Goal: Task Accomplishment & Management: Use online tool/utility

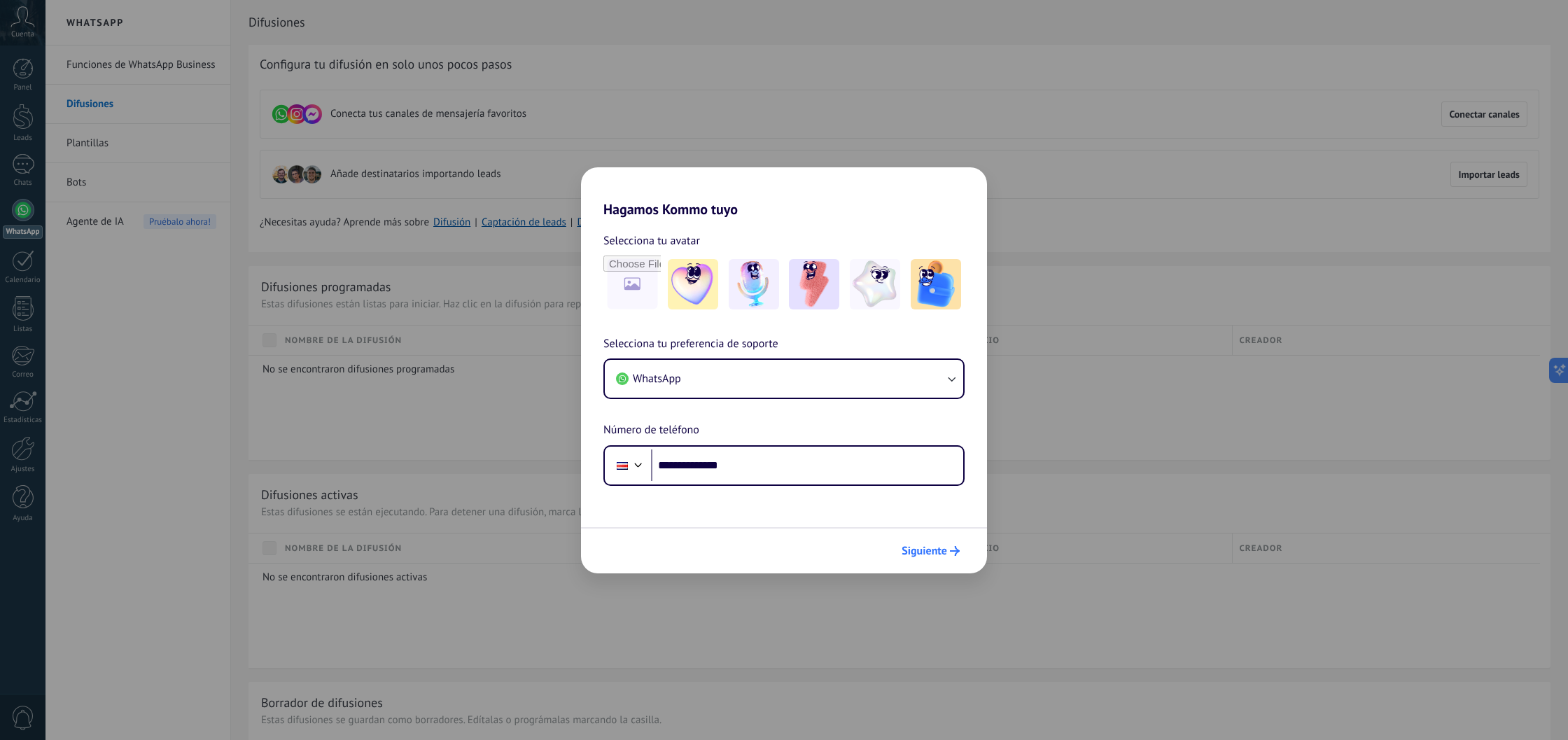
type input "**********"
click at [917, 547] on span "Siguiente" at bounding box center [925, 551] width 46 height 10
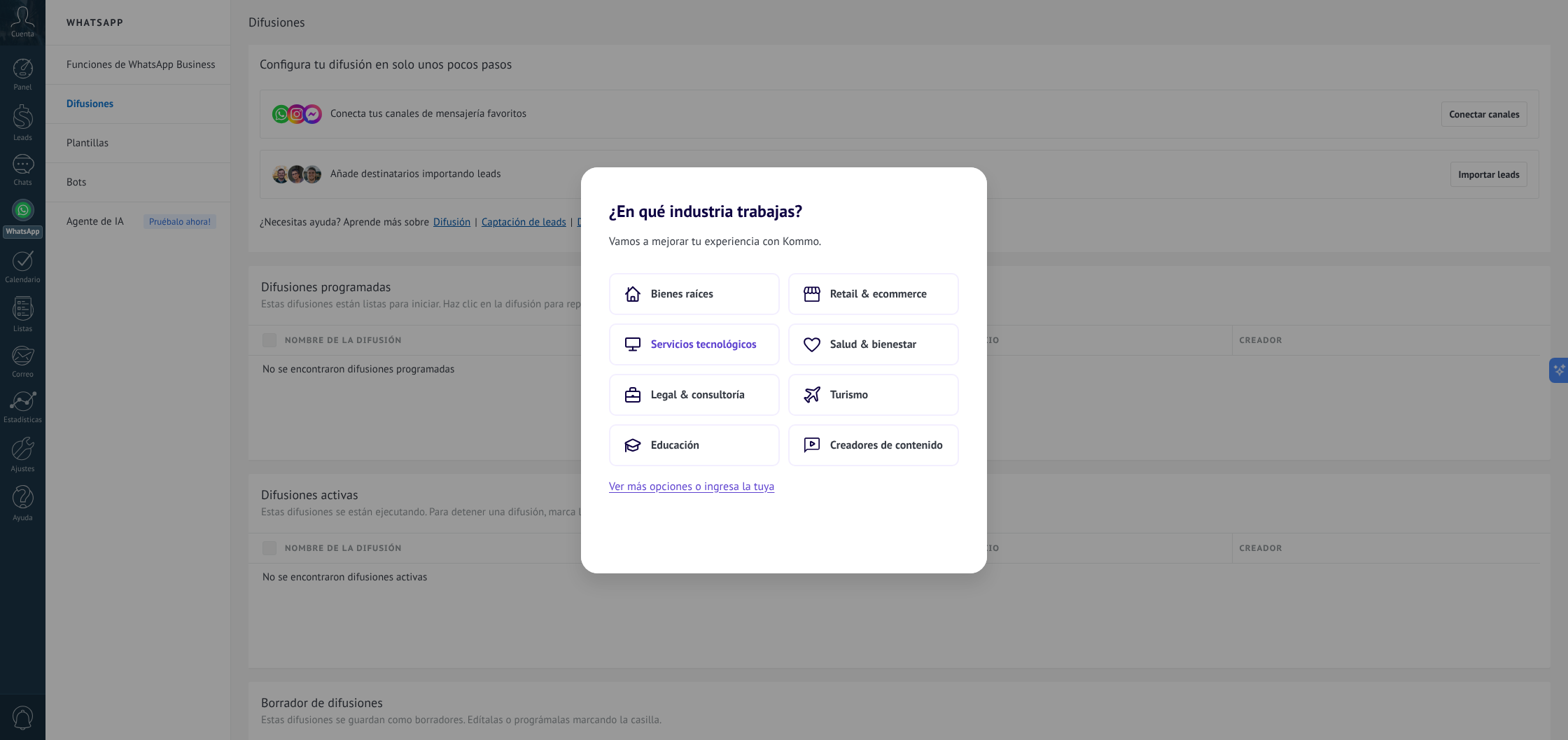
click at [720, 346] on span "Servicios tecnológicos" at bounding box center [704, 344] width 106 height 14
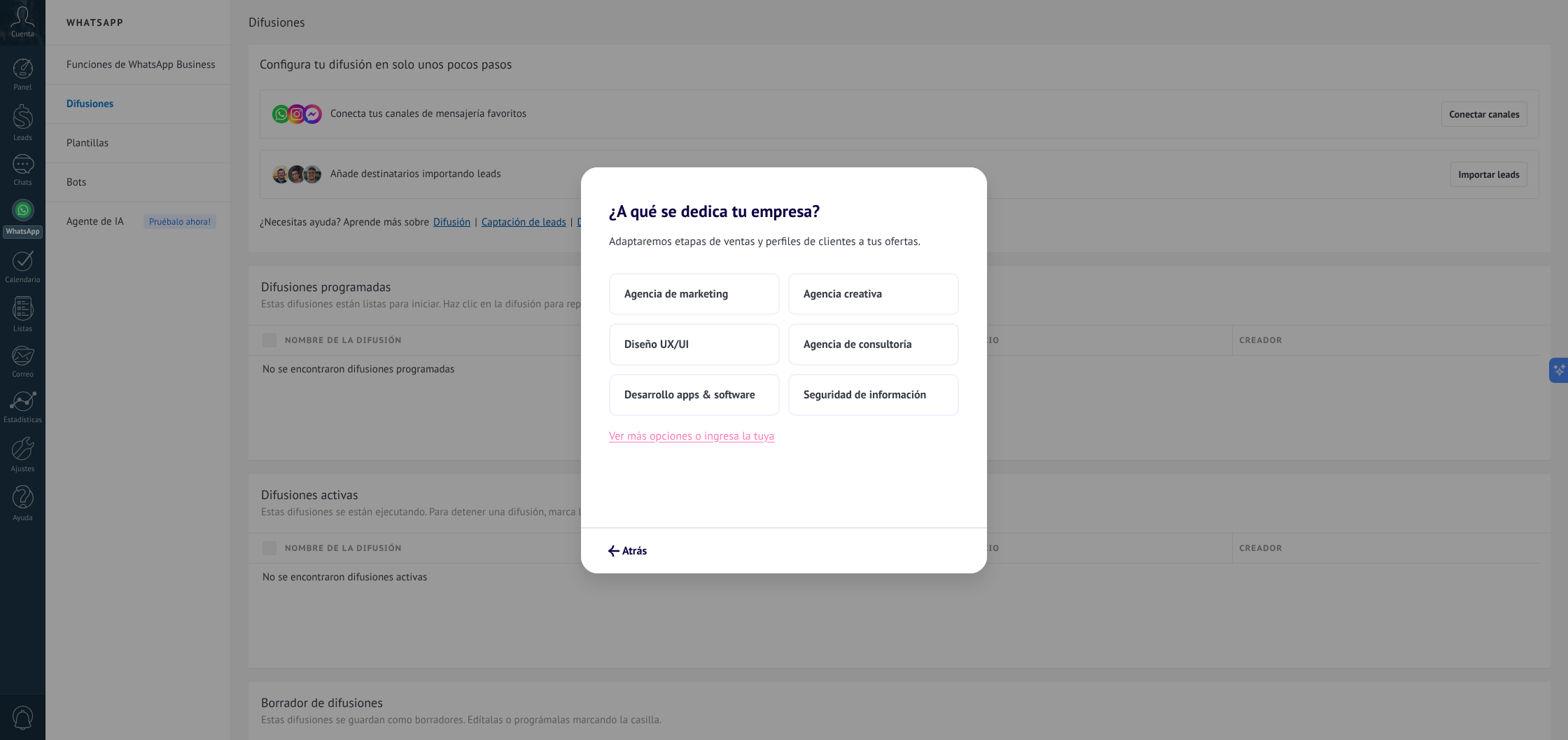
click at [751, 440] on button "Ver más opciones o ingresa la tuya" at bounding box center [691, 436] width 165 height 18
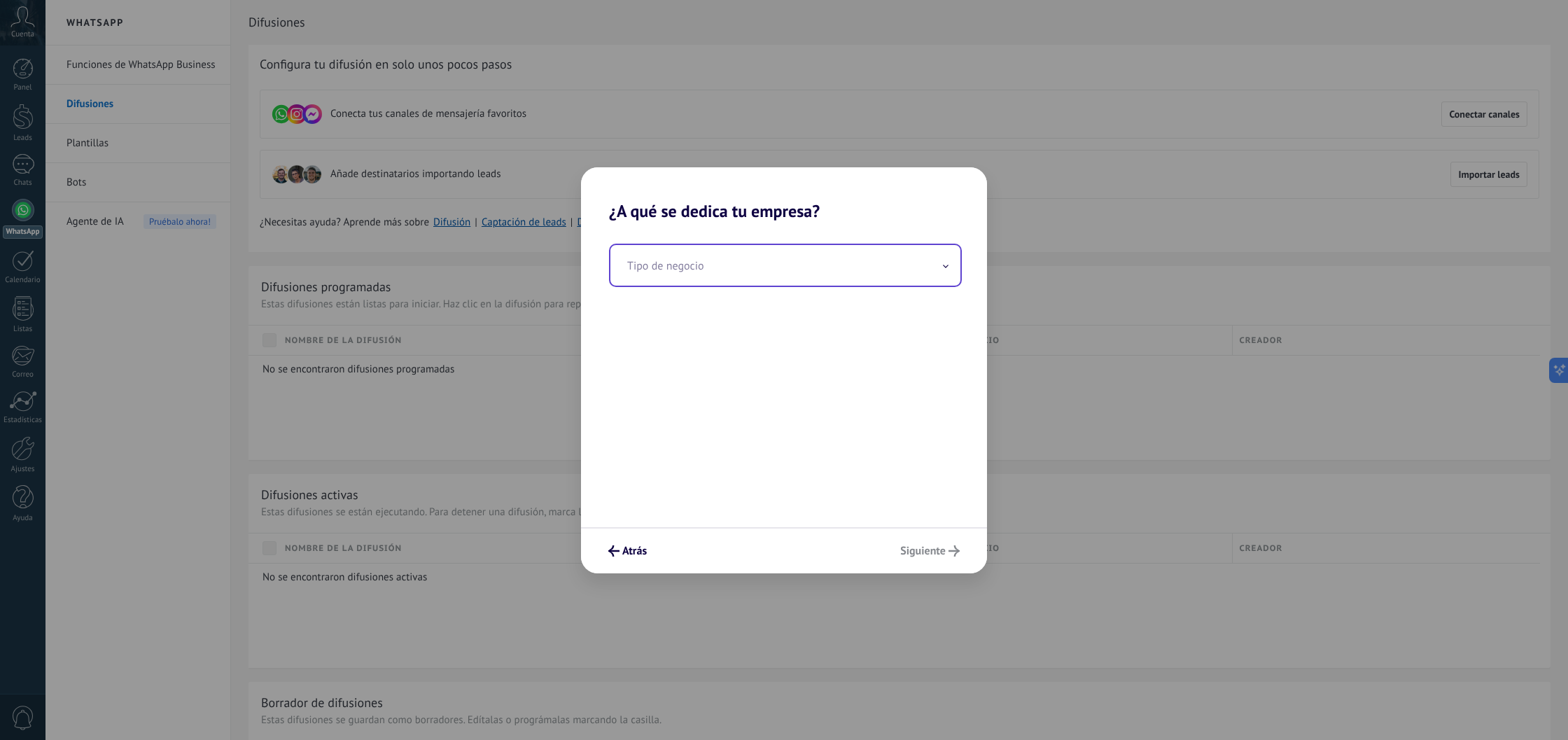
click at [786, 275] on input "text" at bounding box center [785, 265] width 350 height 40
type input "**********"
click at [927, 548] on span "Siguiente" at bounding box center [923, 551] width 46 height 10
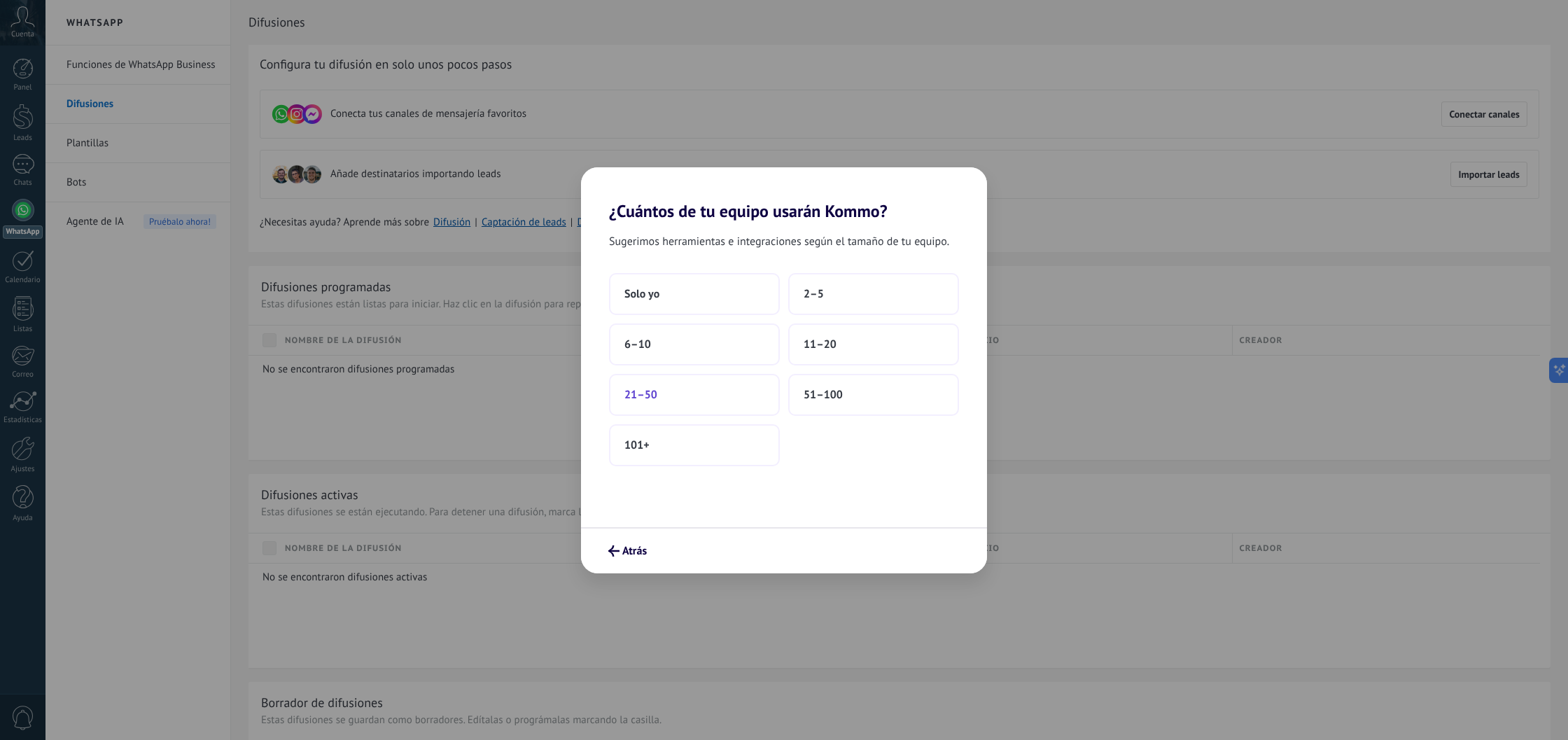
click at [722, 390] on button "21–50" at bounding box center [694, 395] width 171 height 42
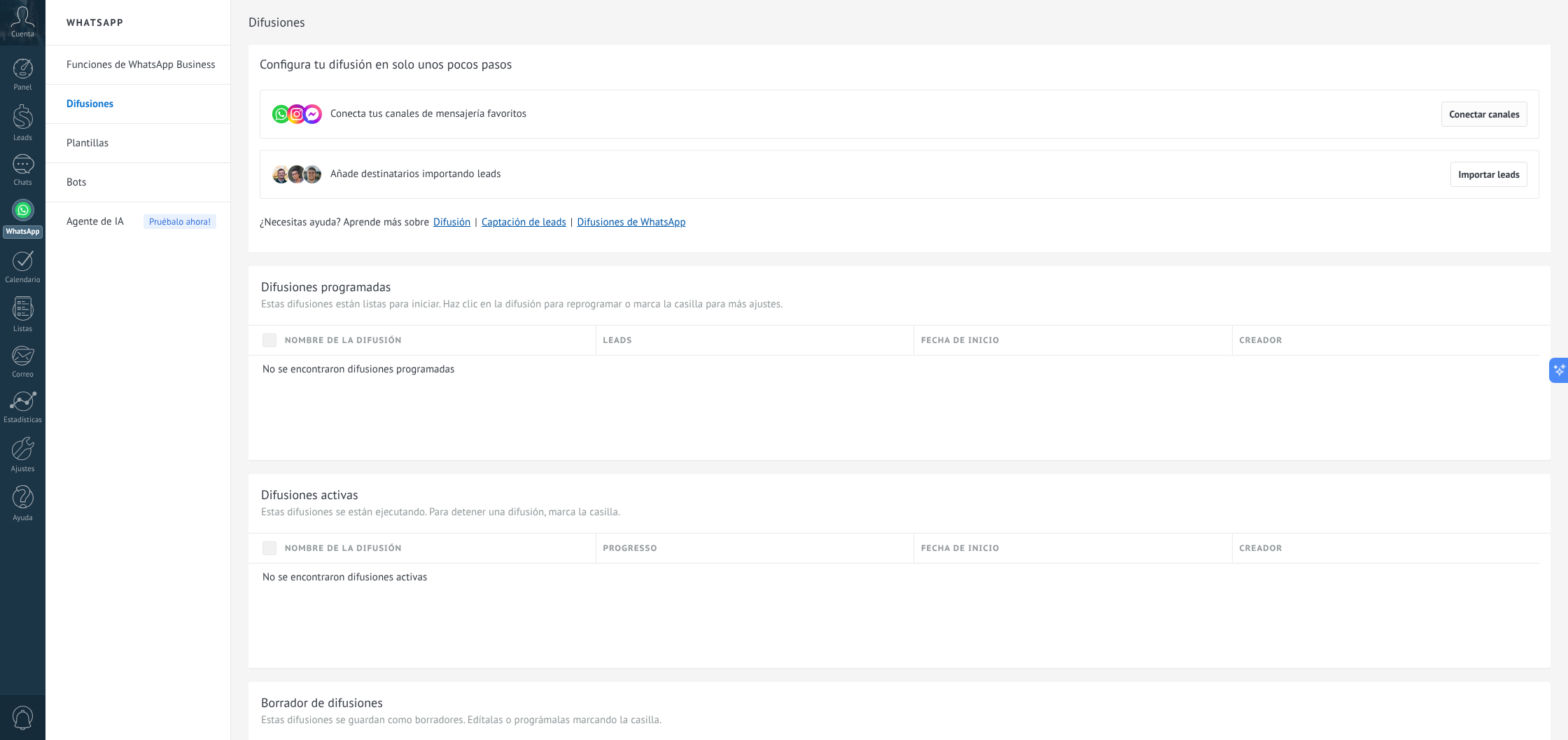
click at [1475, 113] on span "Conectar canales" at bounding box center [1485, 113] width 71 height 10
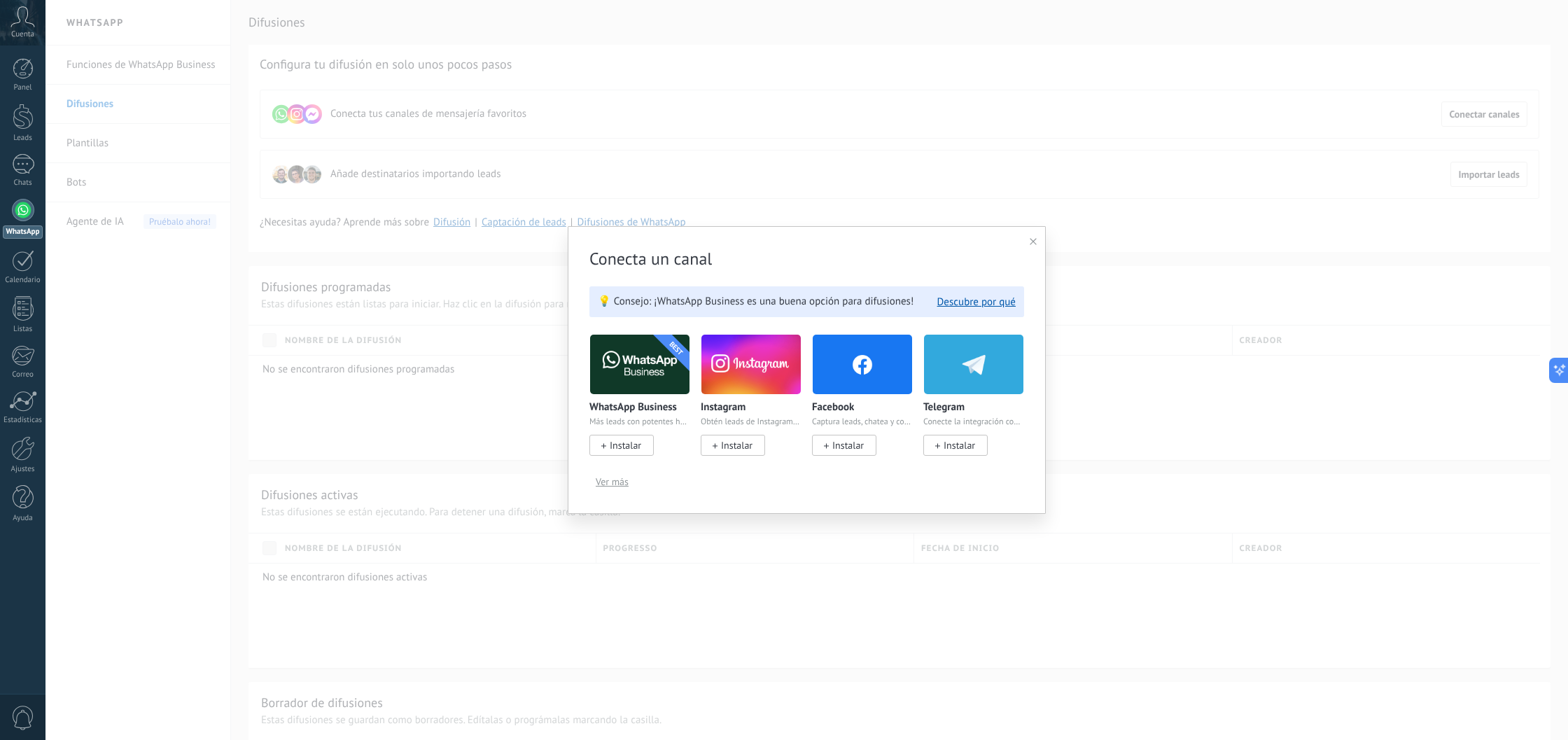
click at [640, 450] on span "Instalar" at bounding box center [625, 445] width 32 height 13
click at [634, 442] on span "Instalar" at bounding box center [625, 445] width 32 height 13
click at [666, 365] on img at bounding box center [640, 364] width 99 height 68
click at [660, 360] on img at bounding box center [640, 364] width 99 height 68
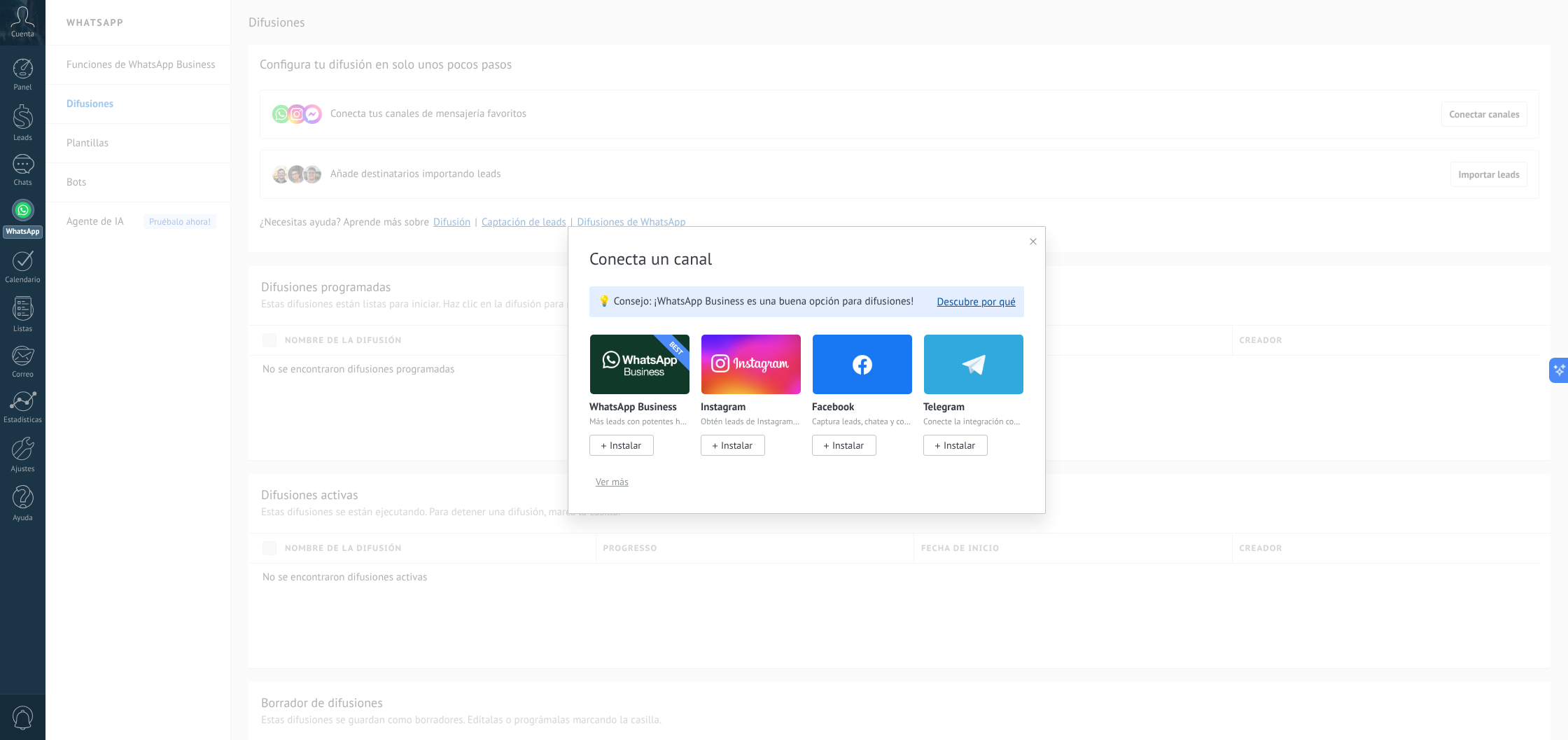
click at [660, 360] on img at bounding box center [640, 364] width 99 height 68
click at [1032, 244] on icon at bounding box center [1034, 242] width 7 height 7
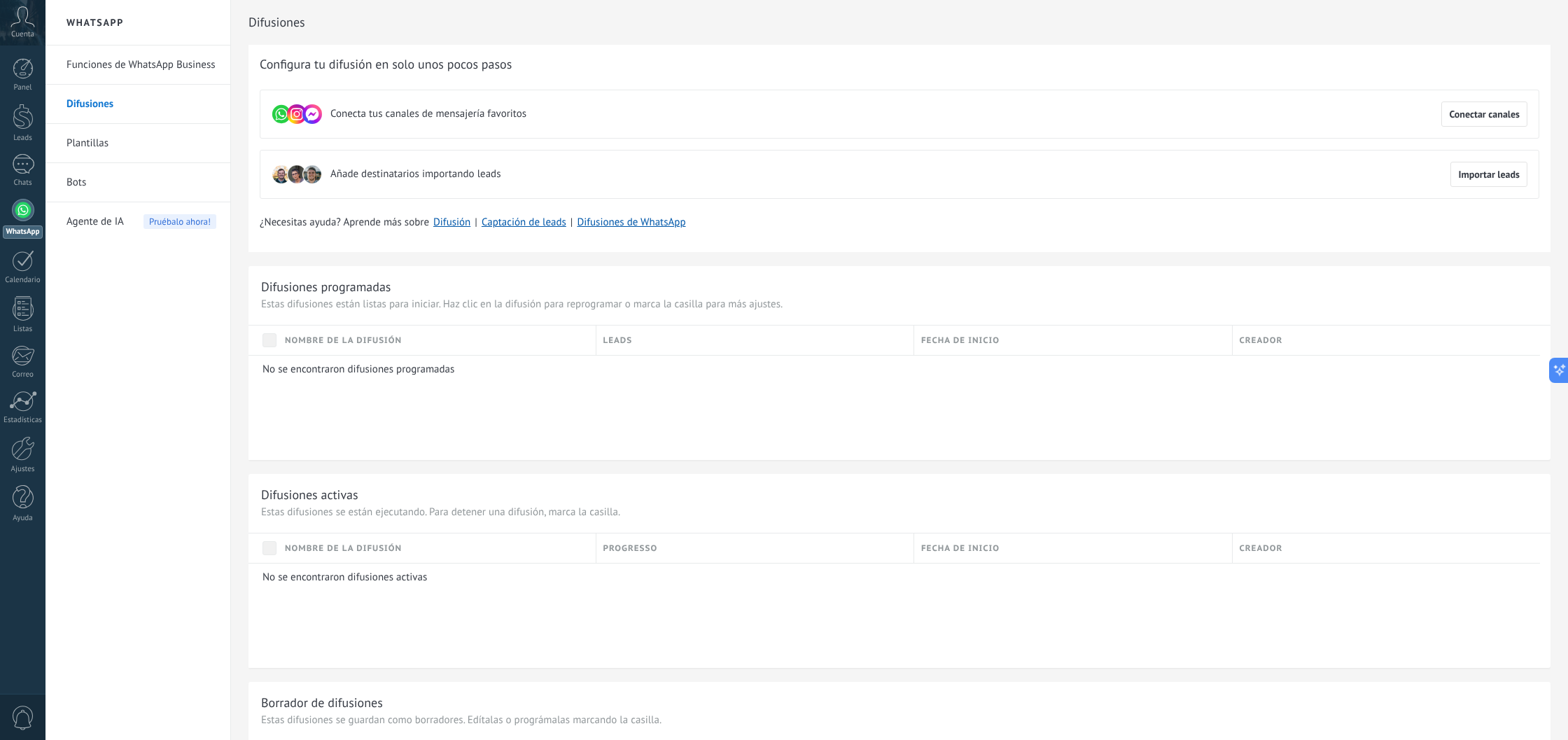
click at [115, 68] on link "Funciones de WhatsApp Business" at bounding box center [141, 65] width 150 height 39
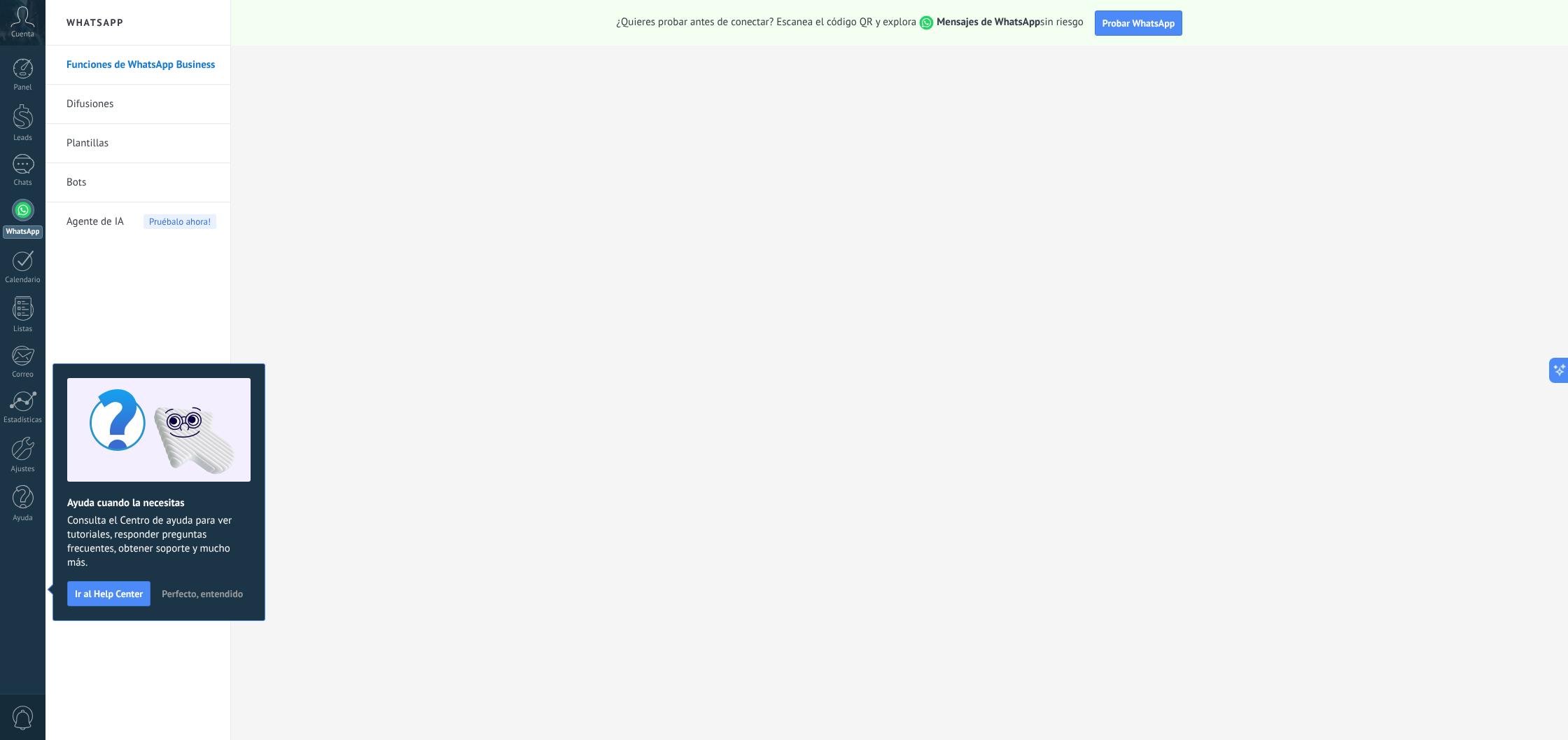
click at [211, 593] on span "Perfecto, entendido" at bounding box center [202, 593] width 81 height 10
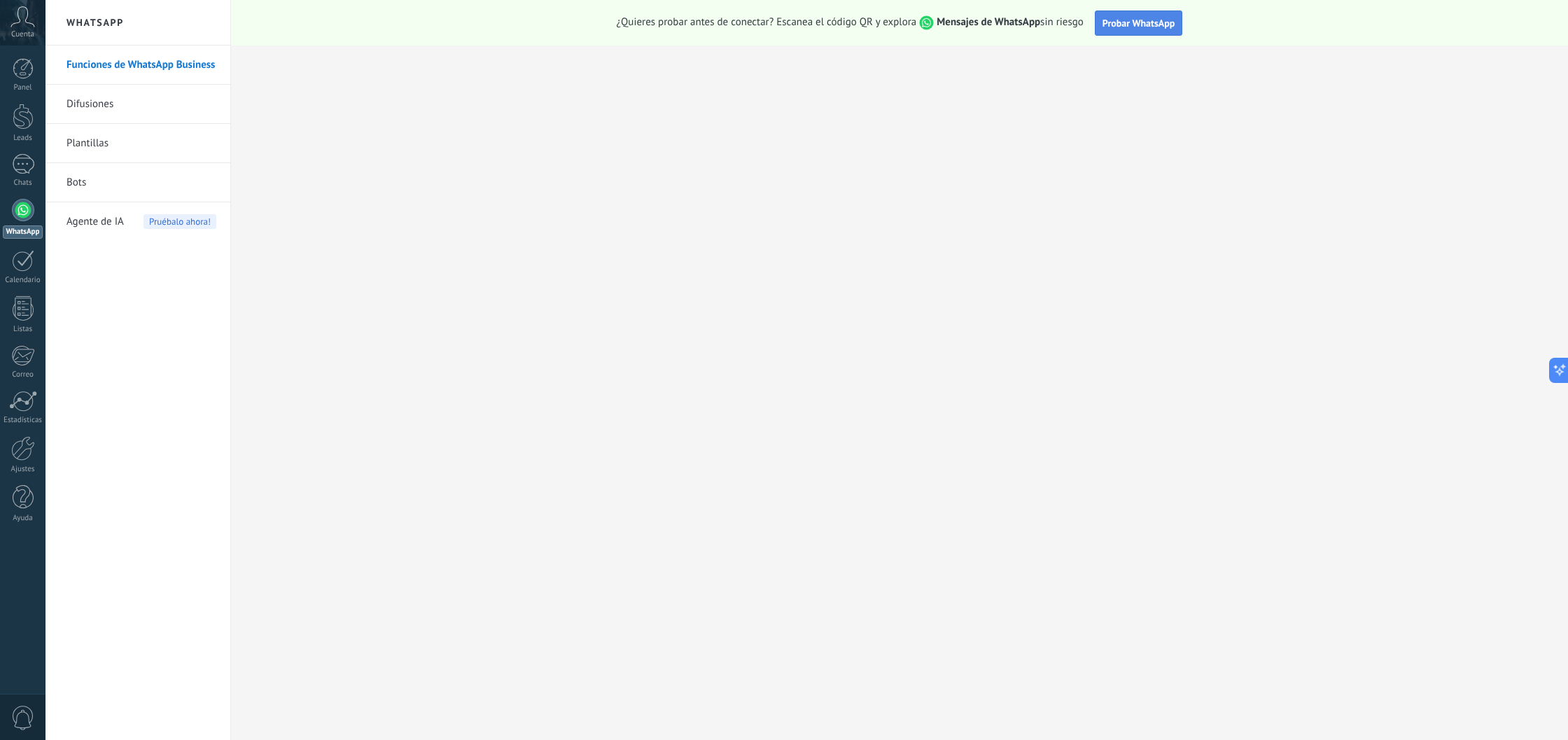
click at [1131, 22] on span "Probar WhatsApp" at bounding box center [1139, 23] width 73 height 13
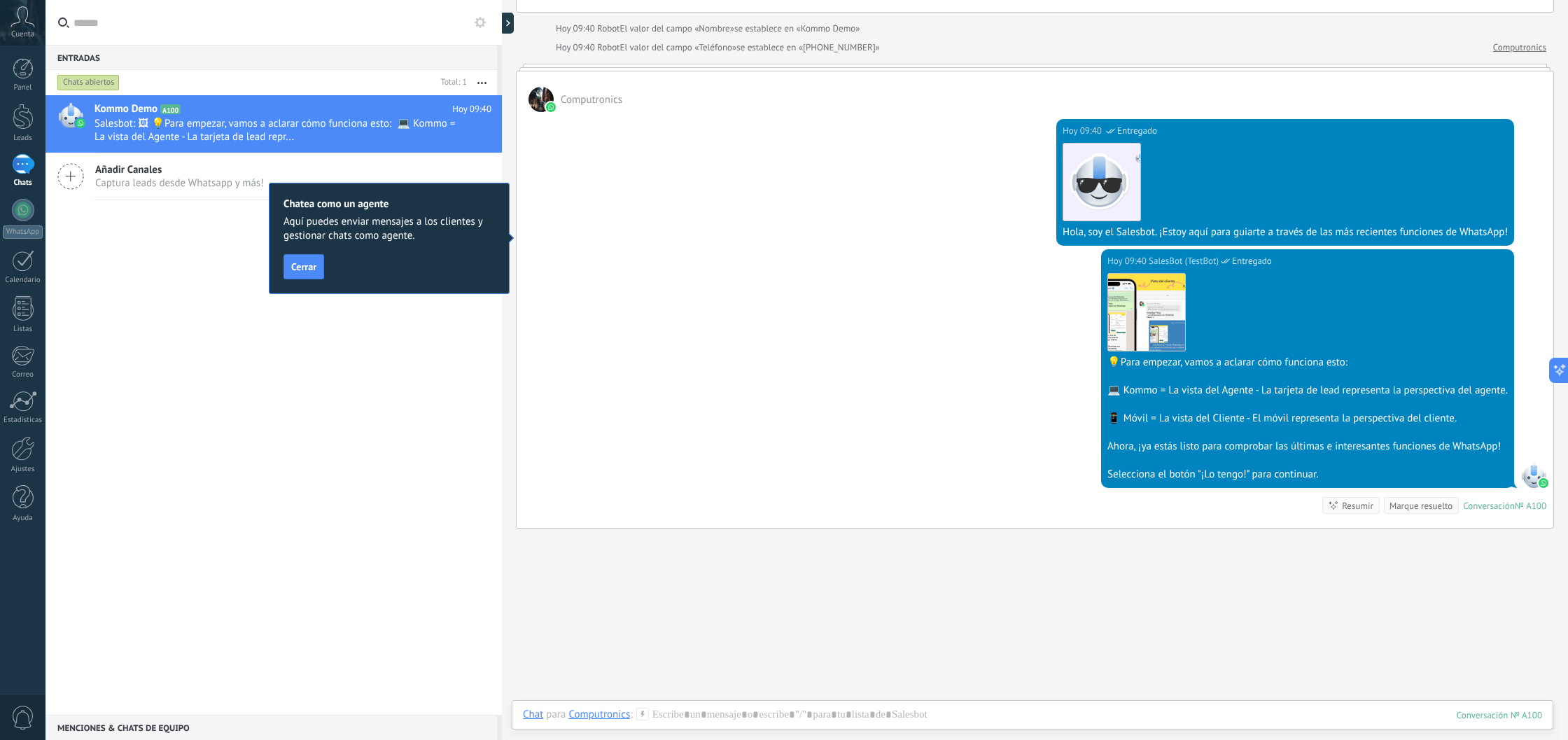
scroll to position [154, 0]
click at [313, 268] on span "Cerrar" at bounding box center [304, 267] width 25 height 10
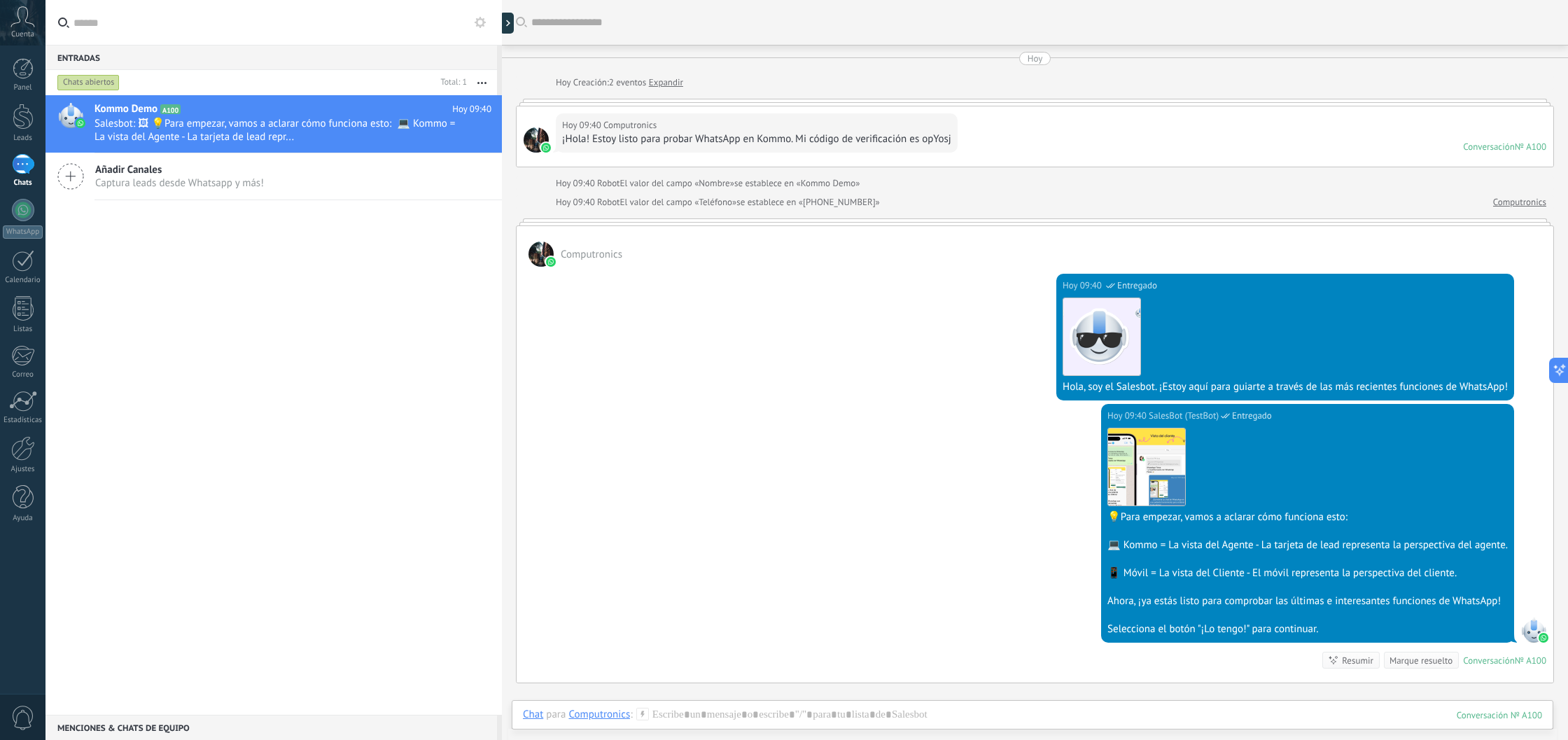
scroll to position [0, 0]
click at [755, 715] on div at bounding box center [1032, 728] width 1020 height 42
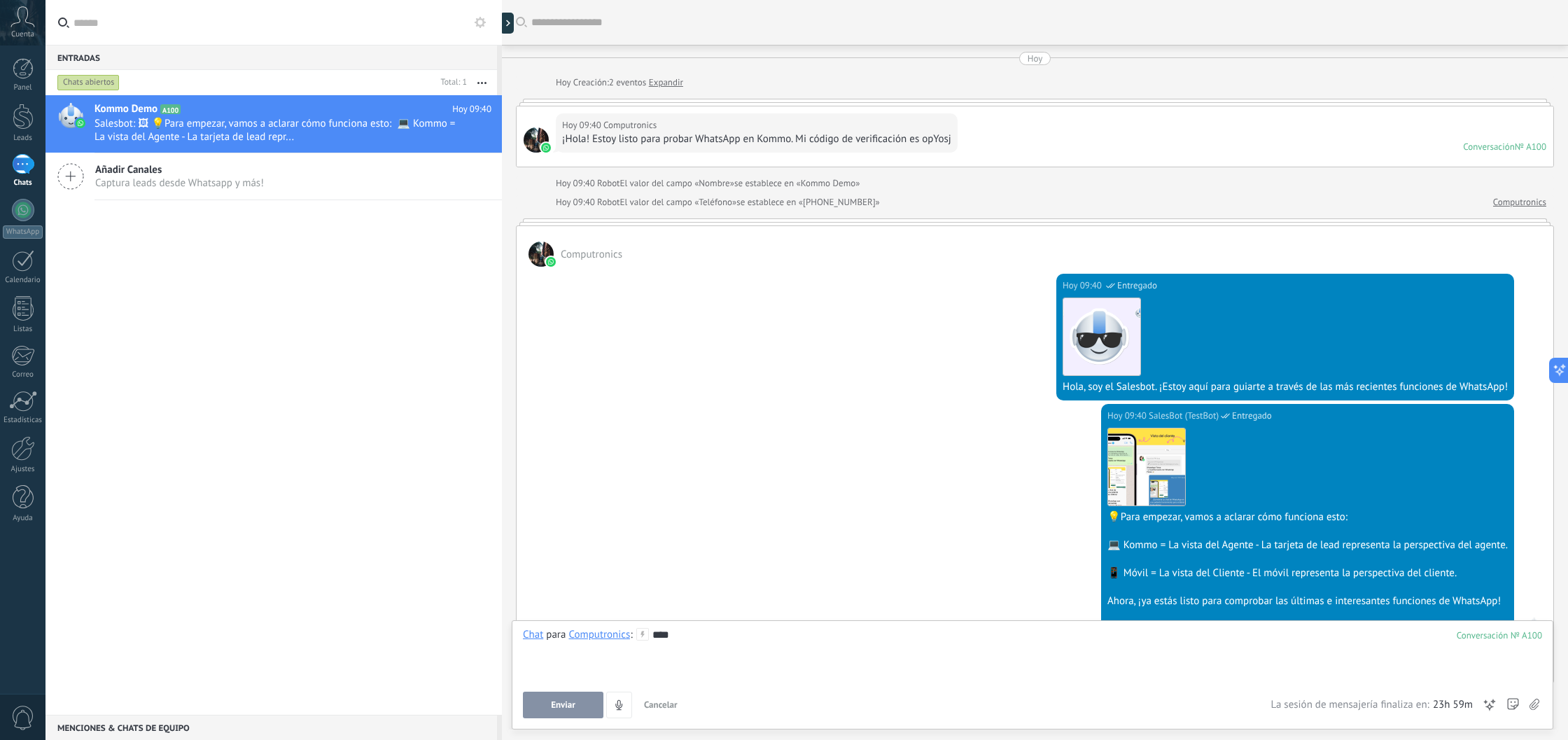
click at [569, 702] on span "Enviar" at bounding box center [562, 705] width 24 height 10
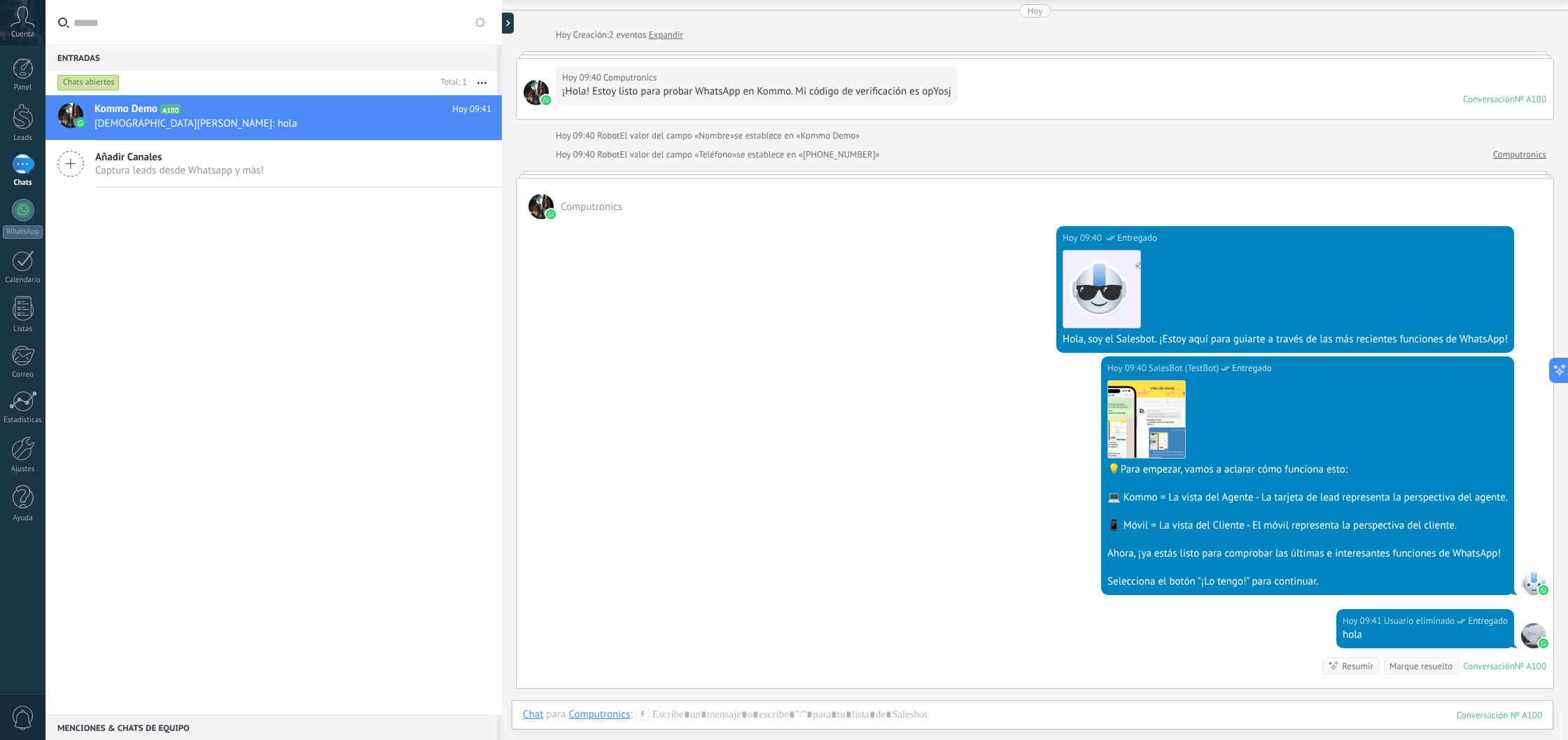
scroll to position [66, 0]
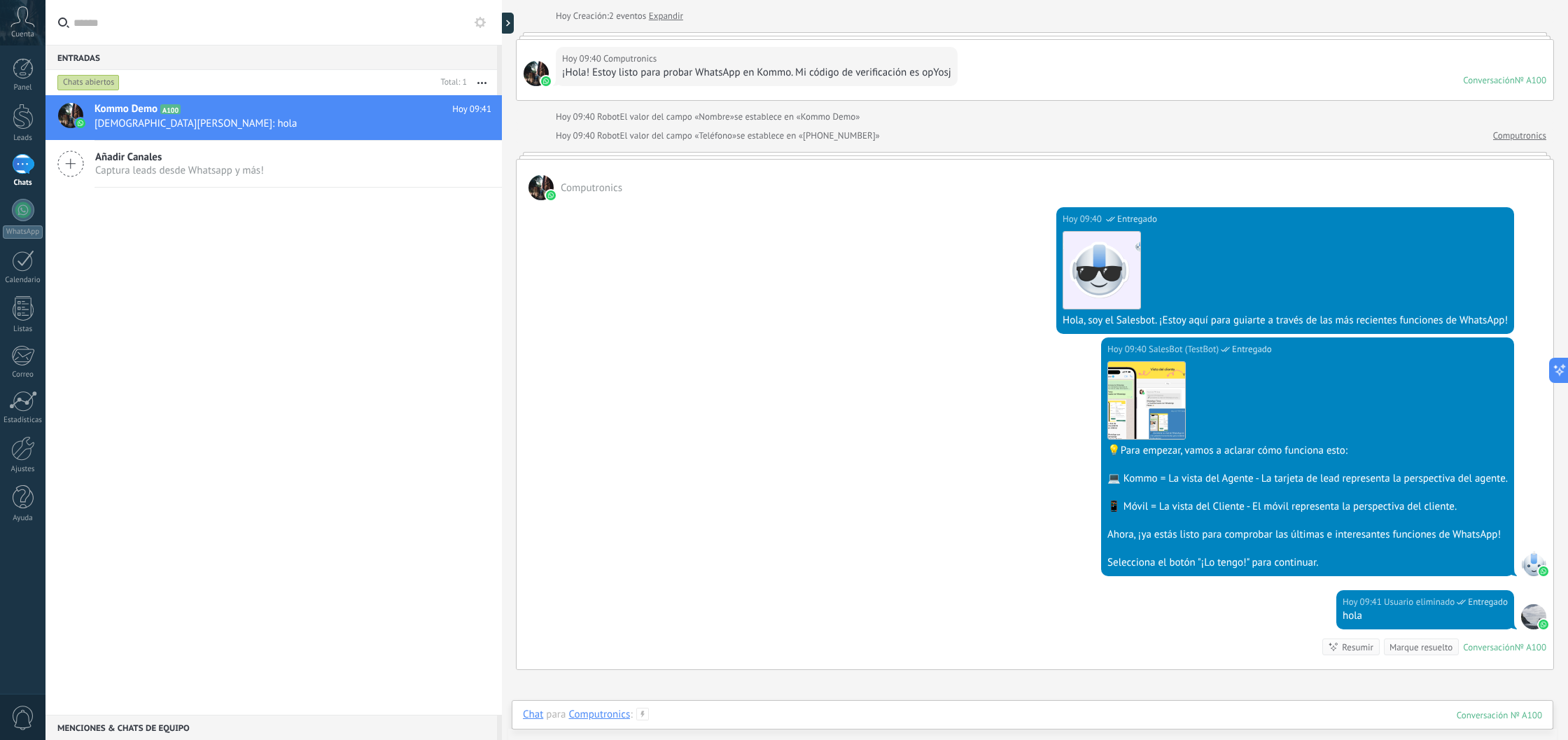
click at [740, 713] on div at bounding box center [1032, 728] width 1020 height 42
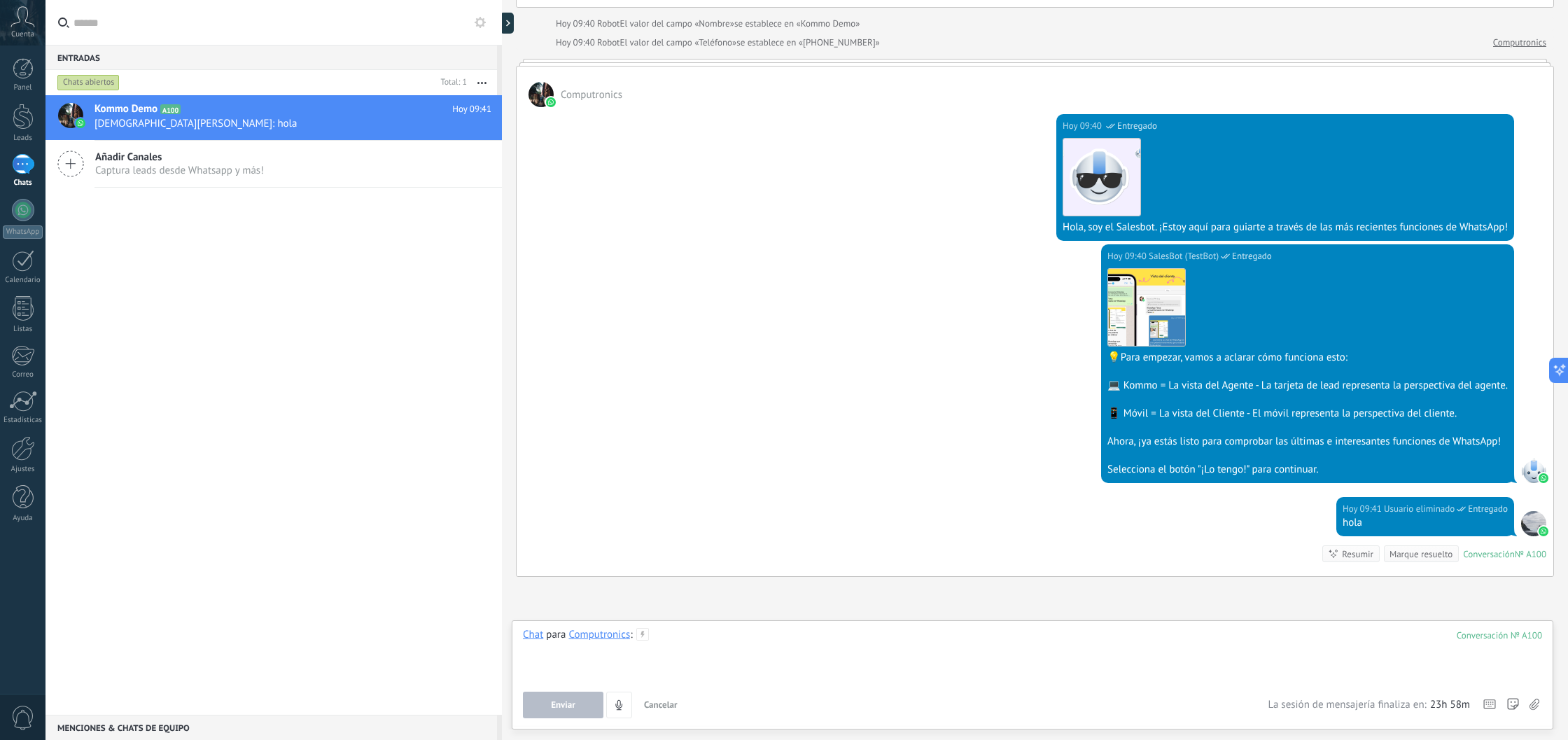
scroll to position [115, 0]
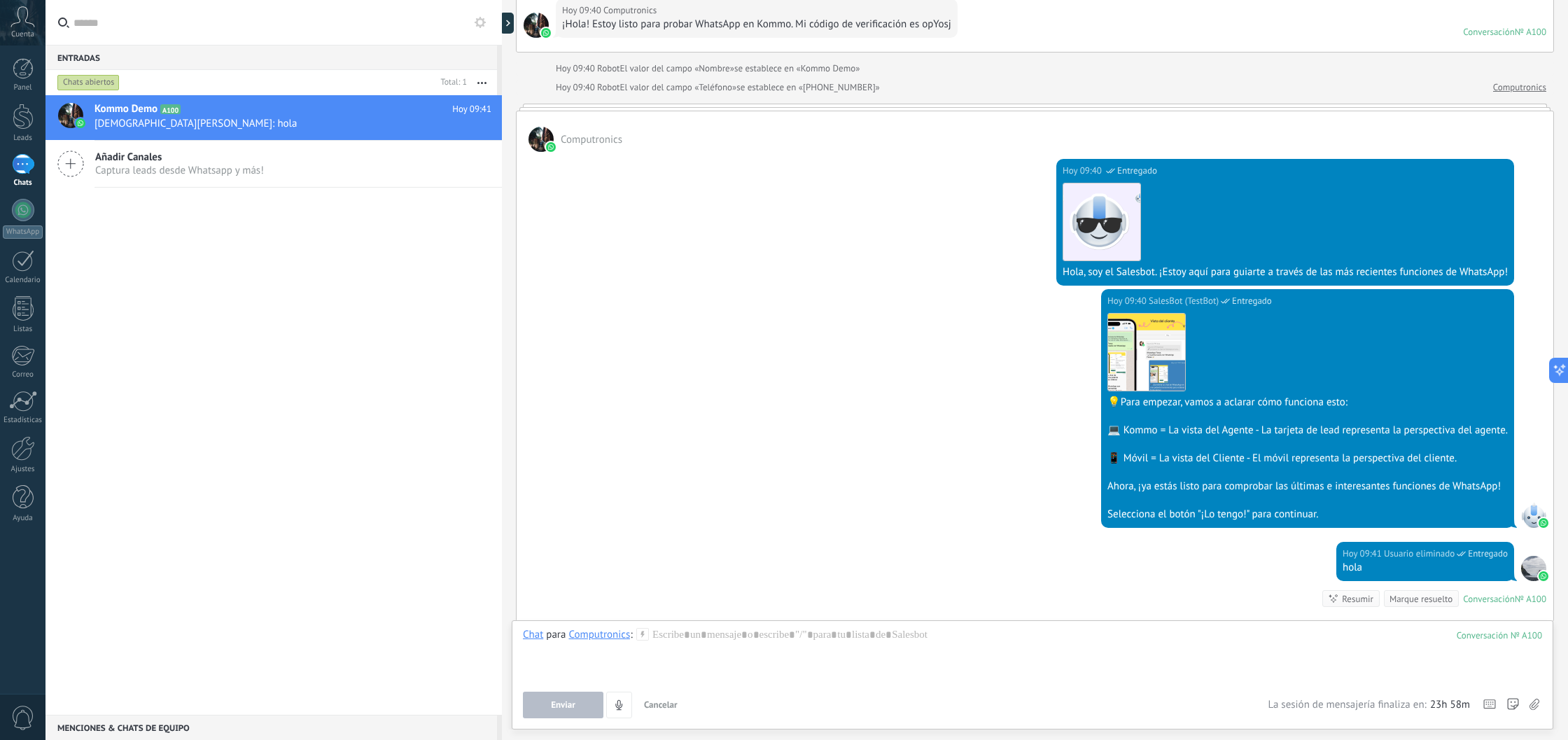
click at [484, 82] on icon "button" at bounding box center [482, 82] width 9 height 2
click at [278, 250] on div "Kommo Demo A100 [DATE] 09:41 [PERSON_NAME]: hola Añadir Canales Captura leads d…" at bounding box center [274, 405] width 456 height 620
click at [721, 641] on div at bounding box center [1032, 655] width 1020 height 53
click at [155, 158] on span "Añadir Canales" at bounding box center [179, 157] width 169 height 13
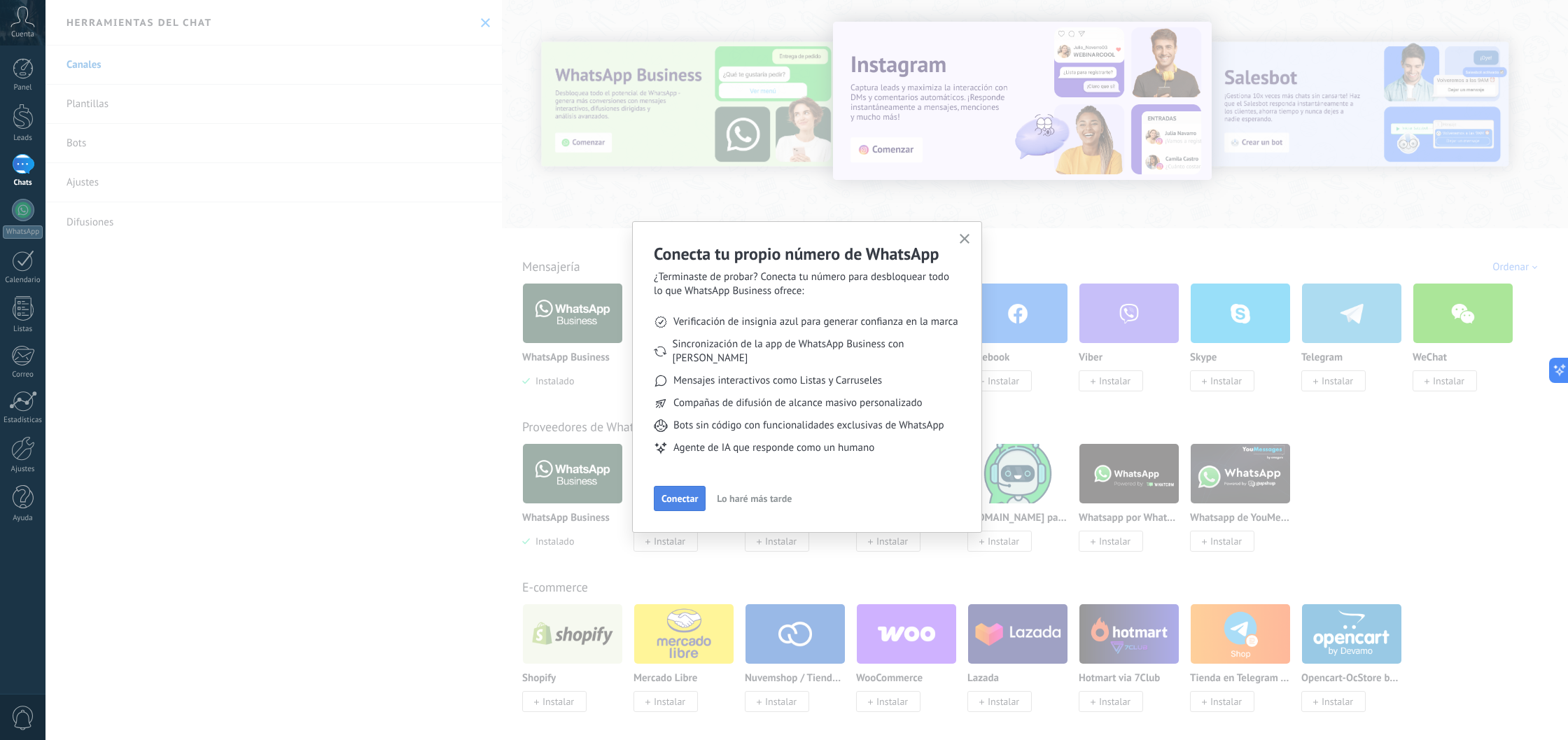
click at [685, 493] on span "Conectar" at bounding box center [679, 498] width 36 height 10
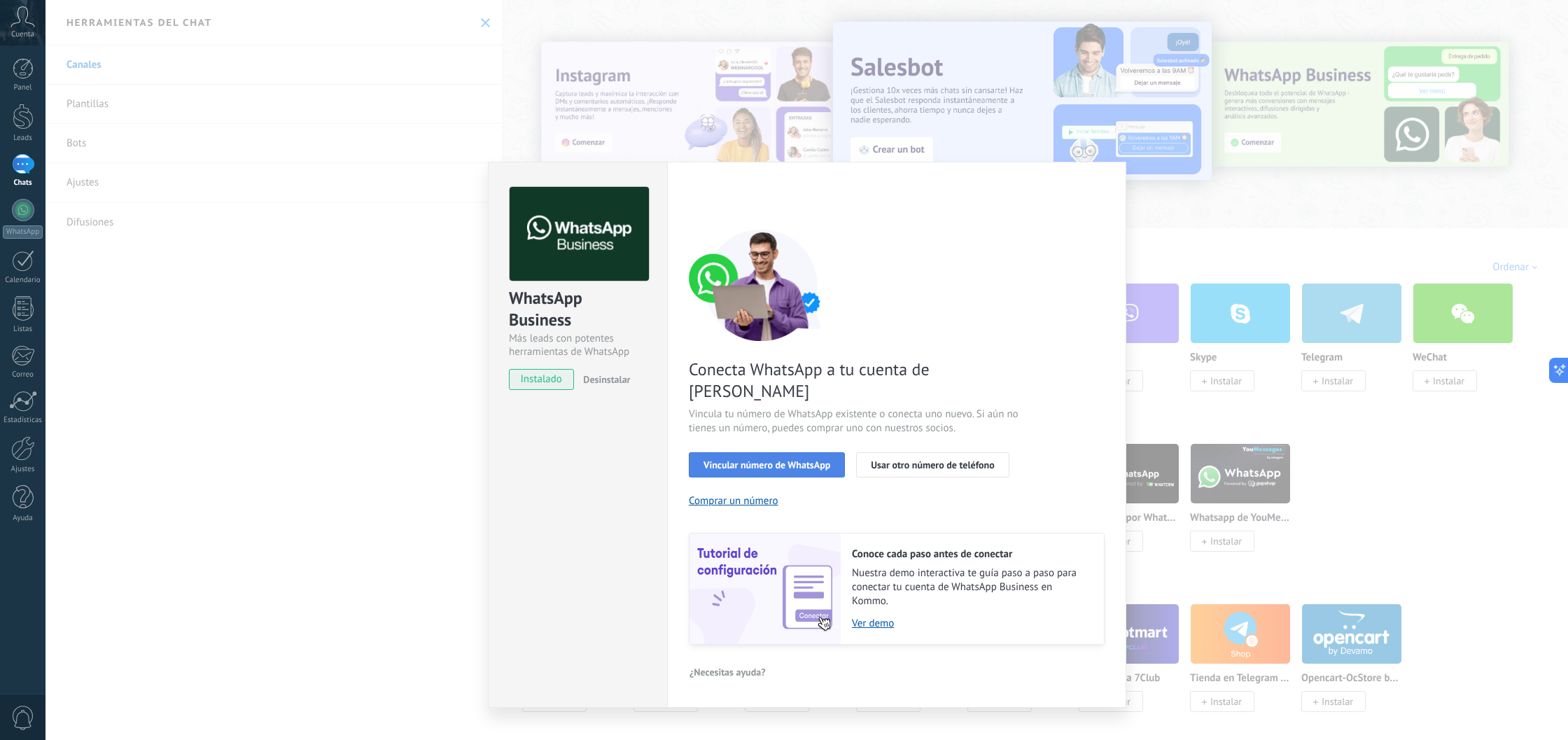
click at [738, 460] on span "Vincular número de WhatsApp" at bounding box center [767, 465] width 127 height 10
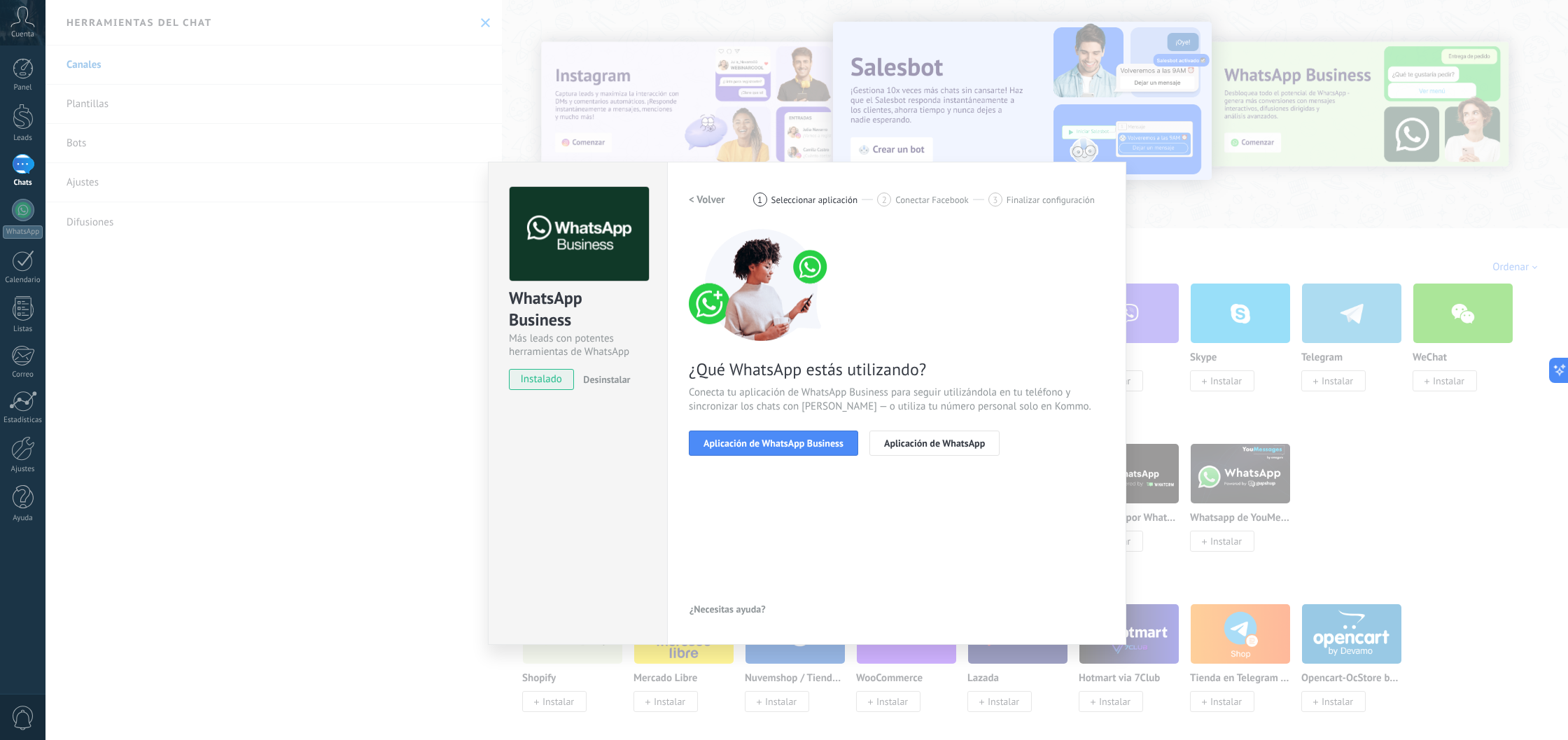
click at [738, 443] on span "Aplicación de WhatsApp Business" at bounding box center [774, 443] width 140 height 10
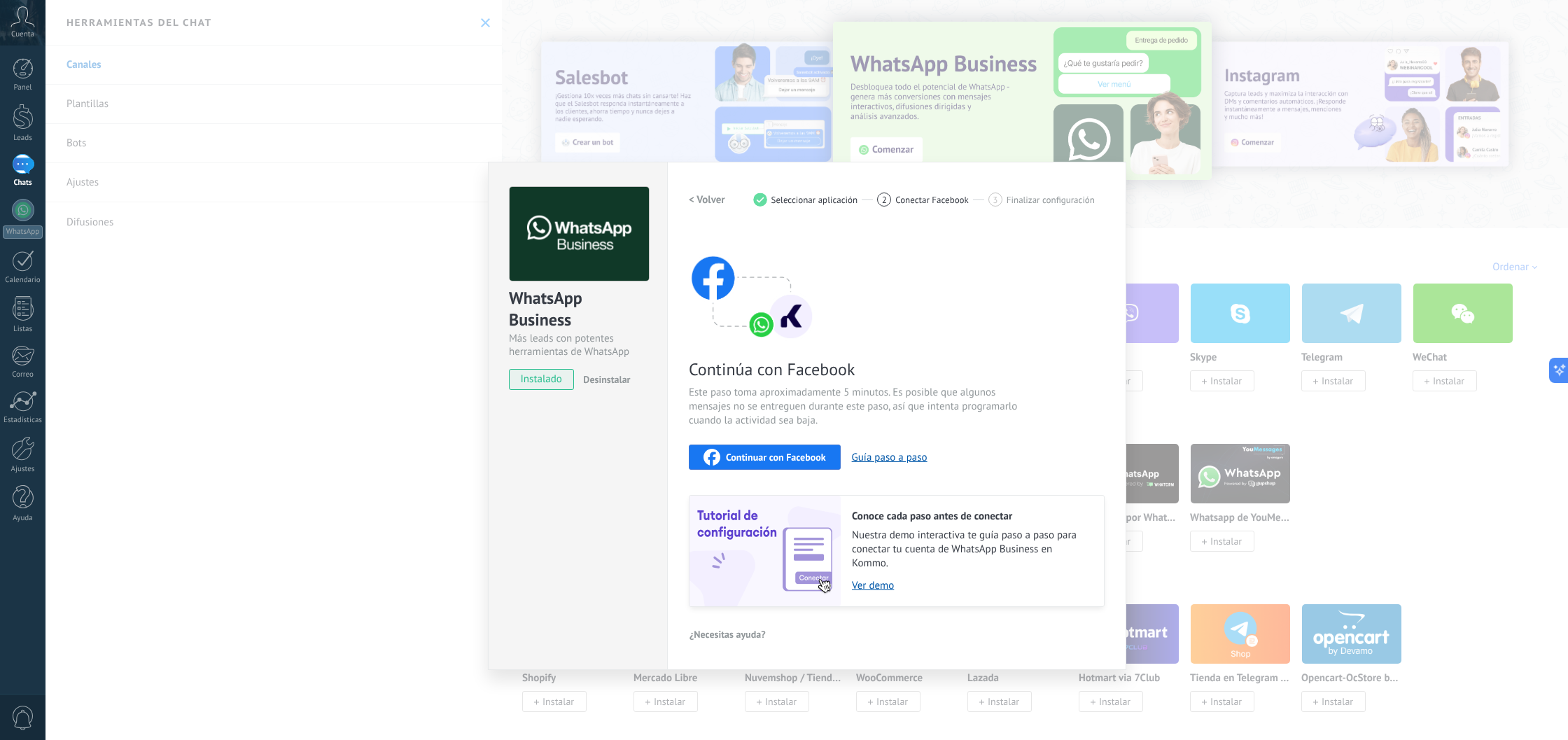
click at [536, 383] on span "instalado" at bounding box center [541, 379] width 64 height 21
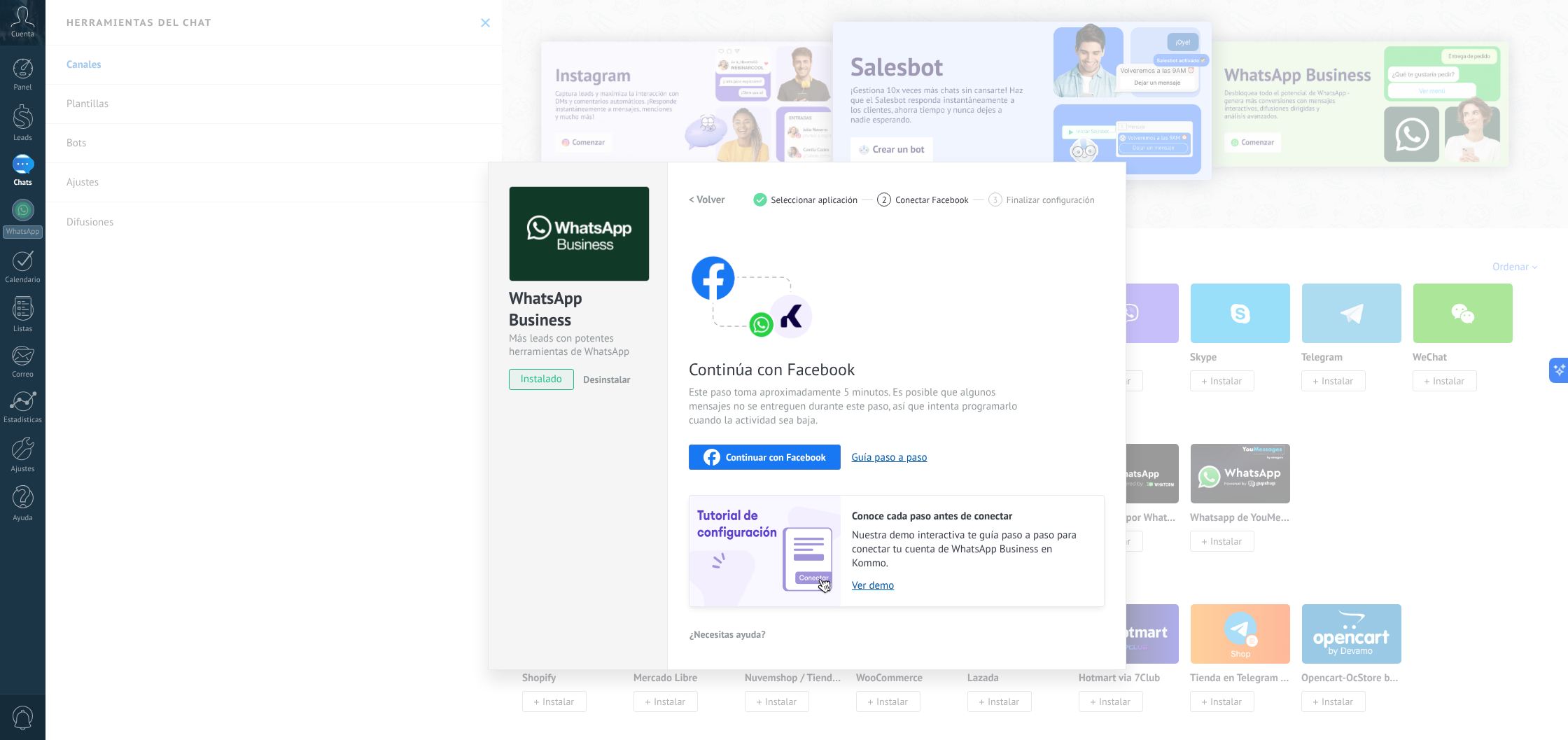
click at [710, 198] on h2 "< Volver" at bounding box center [707, 200] width 36 height 13
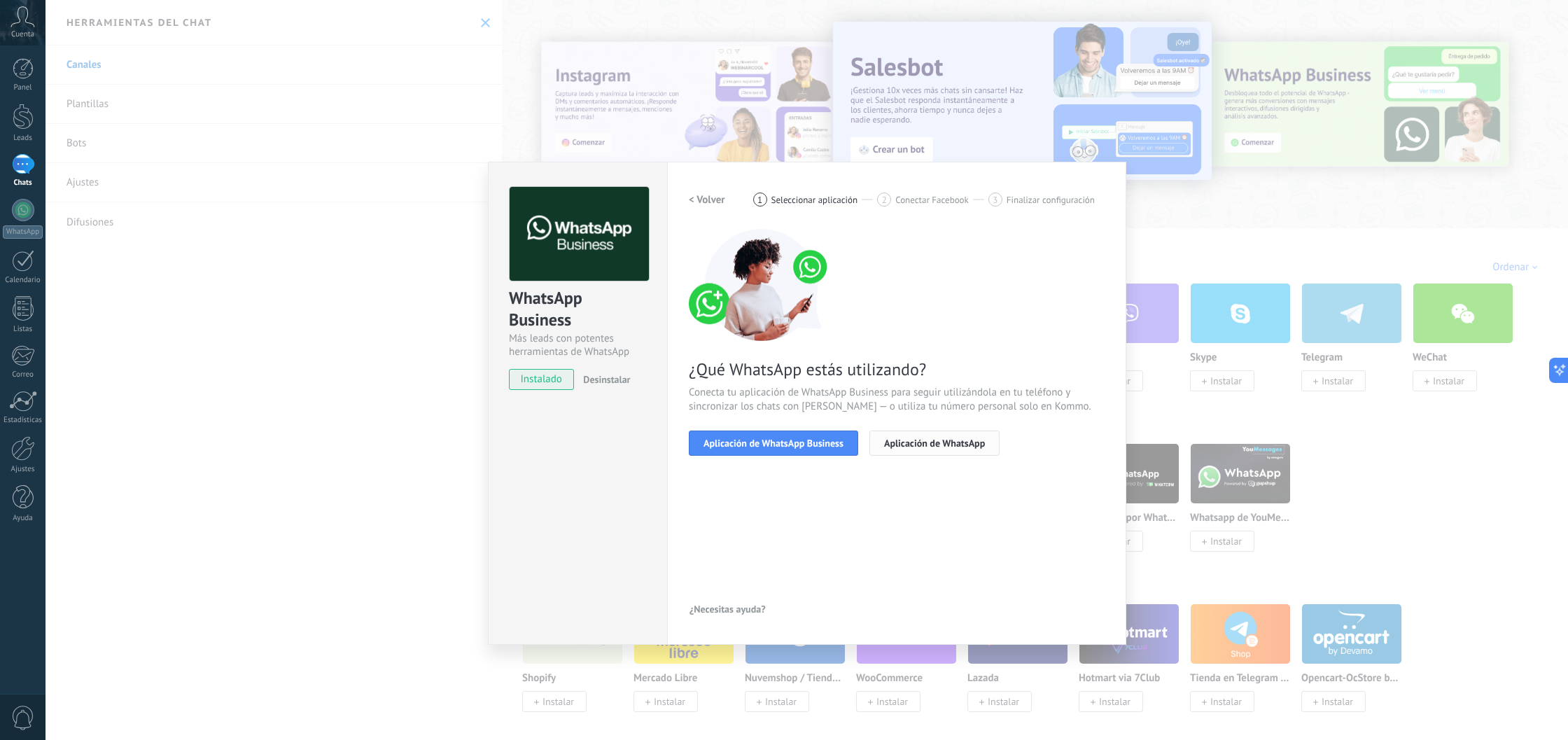
click at [911, 442] on span "Aplicación de WhatsApp" at bounding box center [934, 443] width 101 height 10
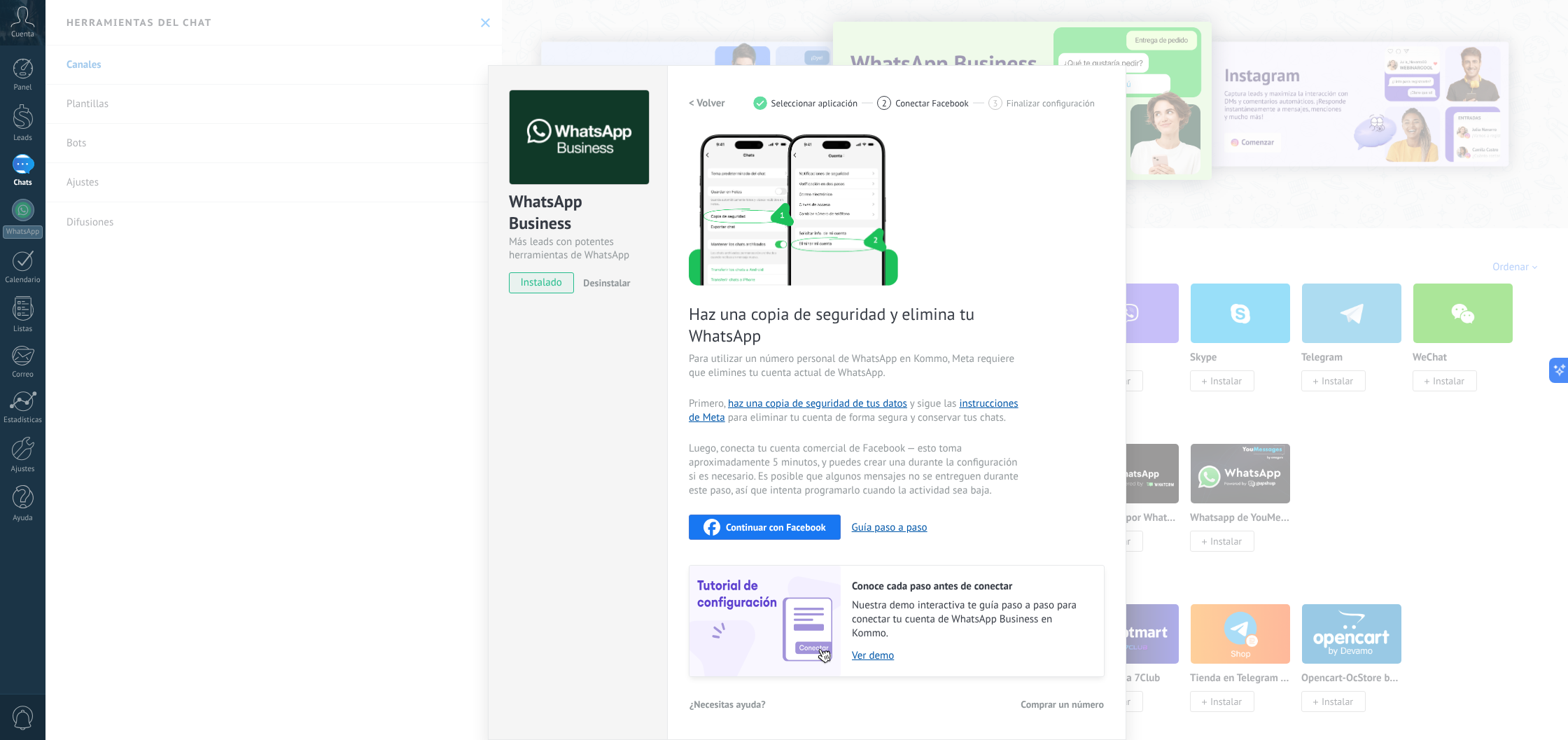
scroll to position [96, 0]
click at [1042, 700] on span "Comprar un número" at bounding box center [1062, 705] width 83 height 10
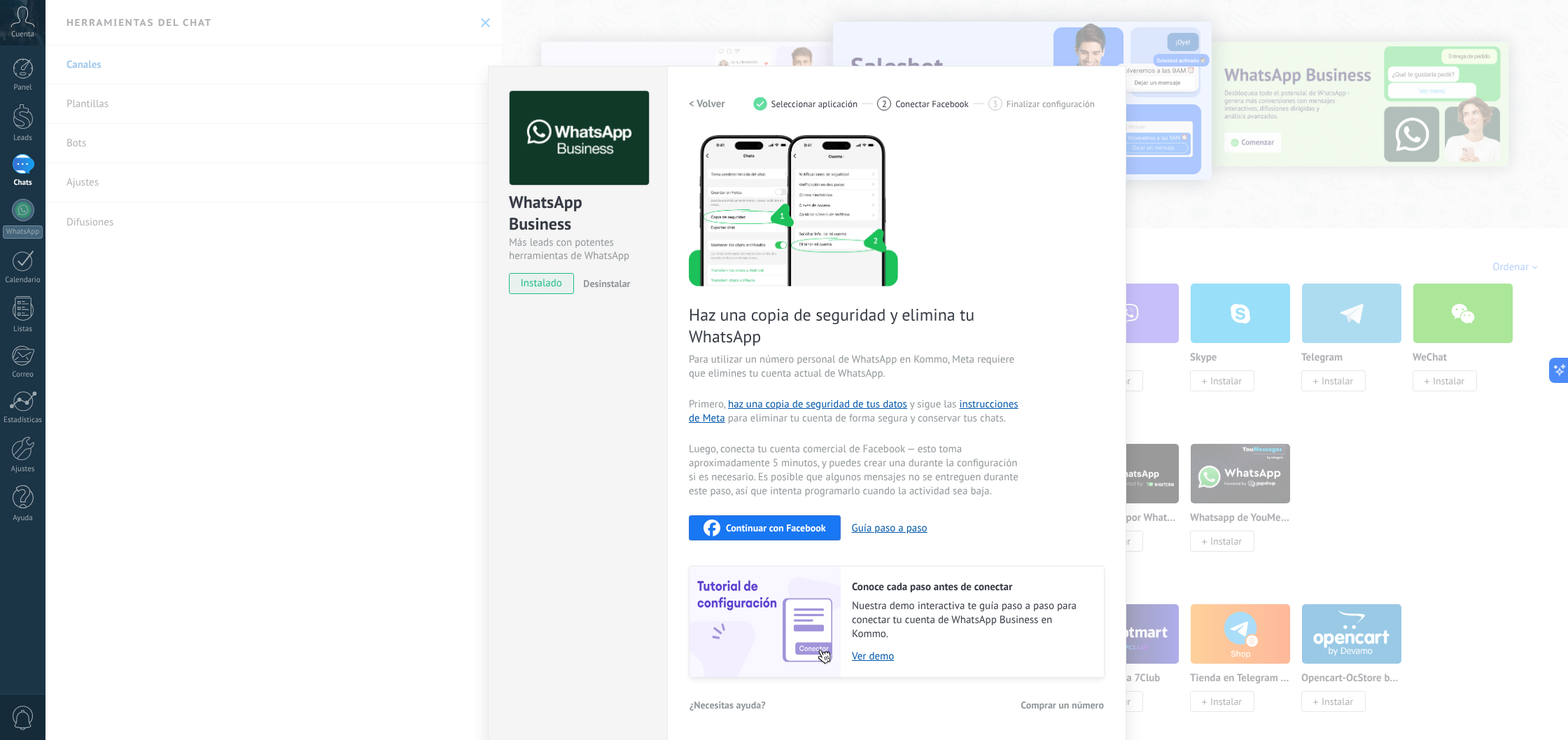
click at [713, 101] on h2 "< Volver" at bounding box center [707, 104] width 36 height 13
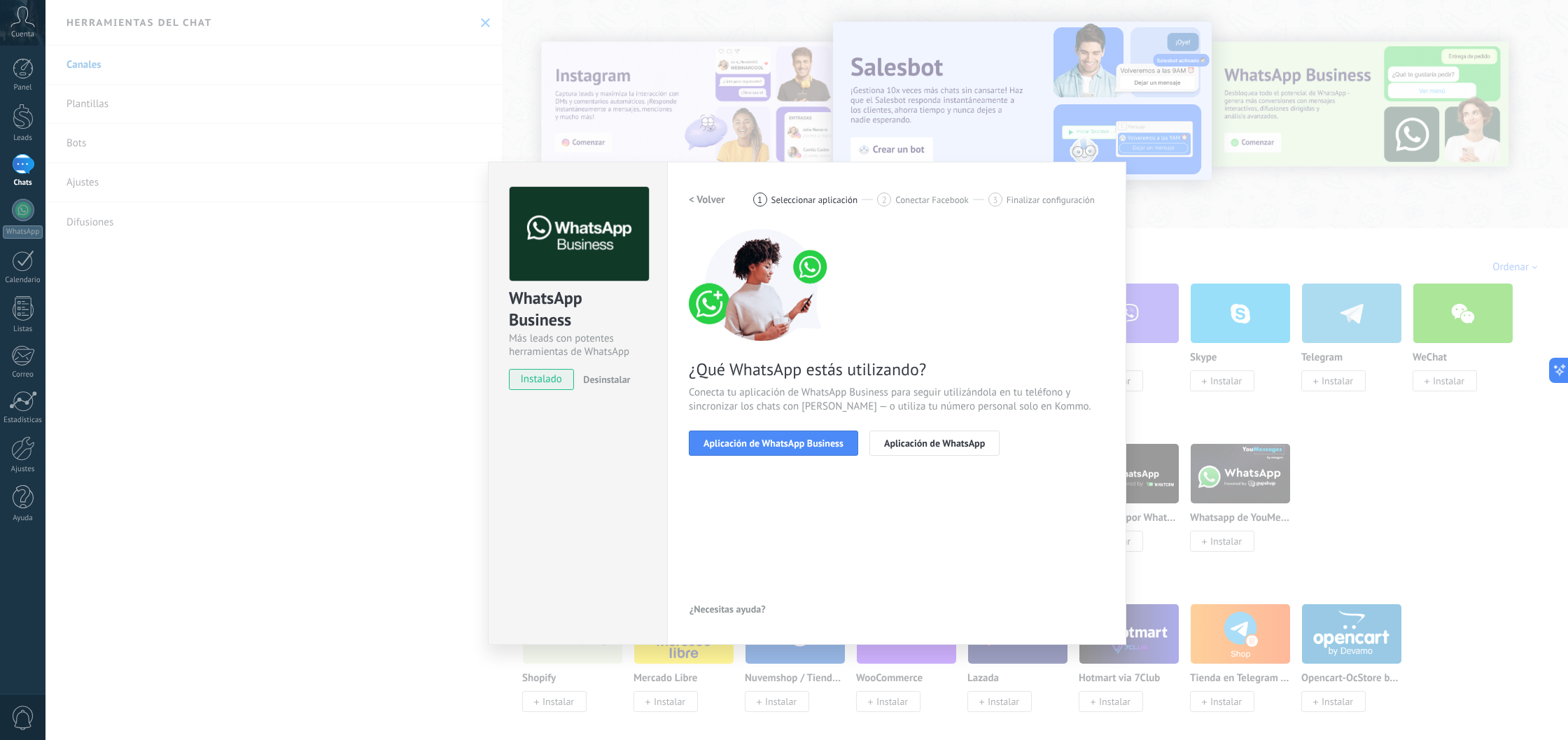
click at [621, 486] on div "WhatsApp Business Más leads con potentes herramientas de WhatsApp instalado Des…" at bounding box center [577, 404] width 179 height 483
click at [376, 237] on div "WhatsApp Business Más leads con potentes herramientas de WhatsApp instalado Des…" at bounding box center [807, 370] width 1522 height 740
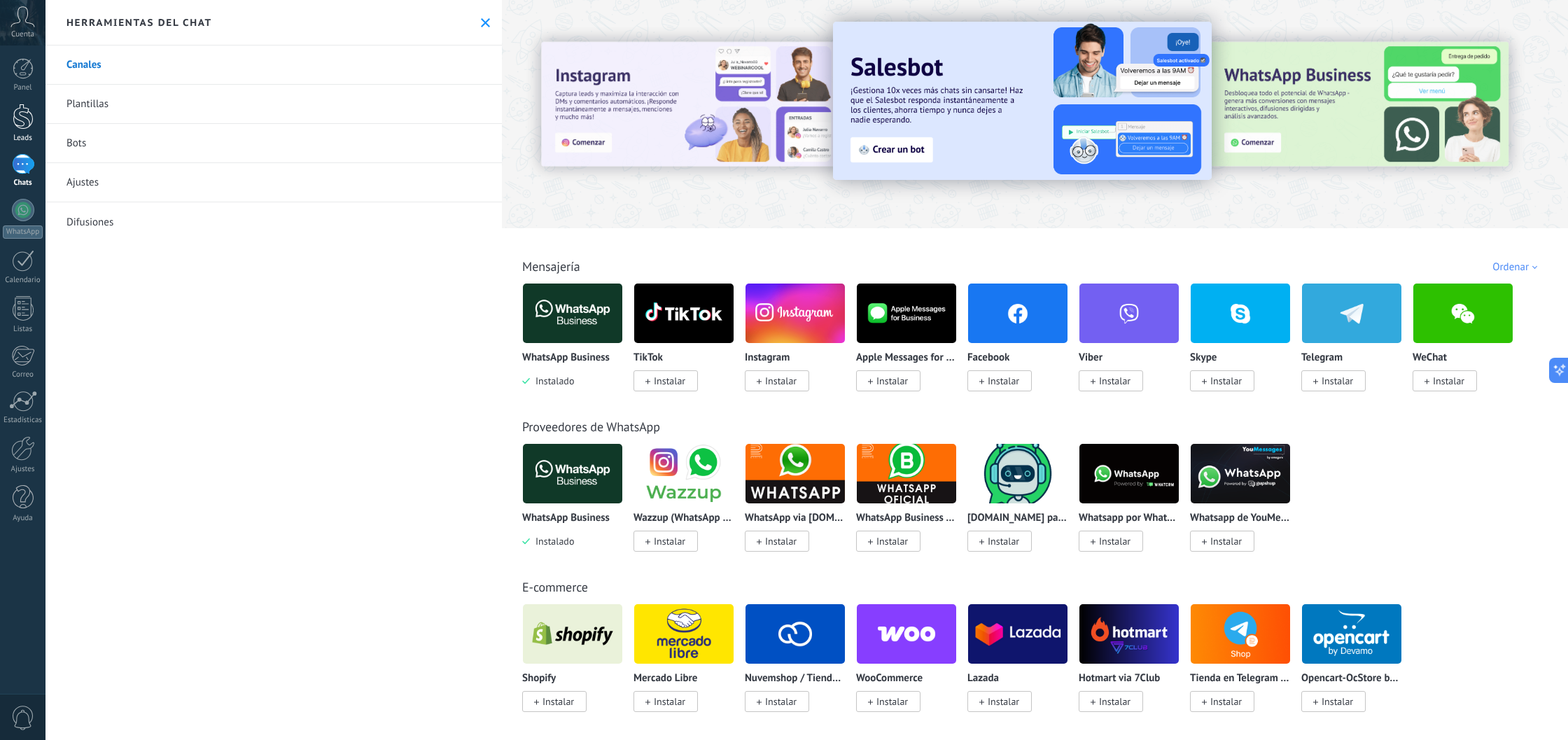
click at [18, 124] on div at bounding box center [23, 116] width 21 height 26
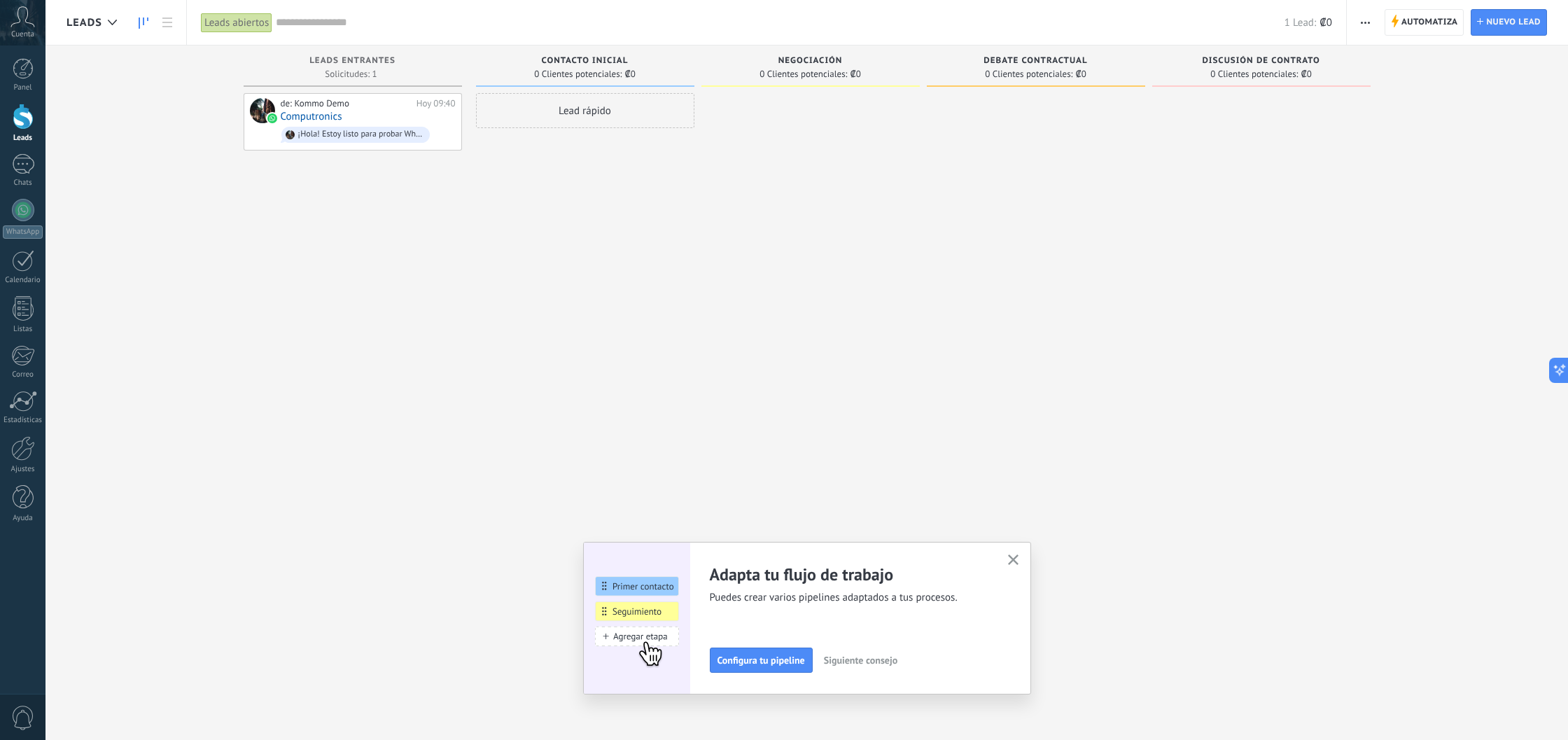
click at [1017, 557] on use "button" at bounding box center [1013, 560] width 10 height 10
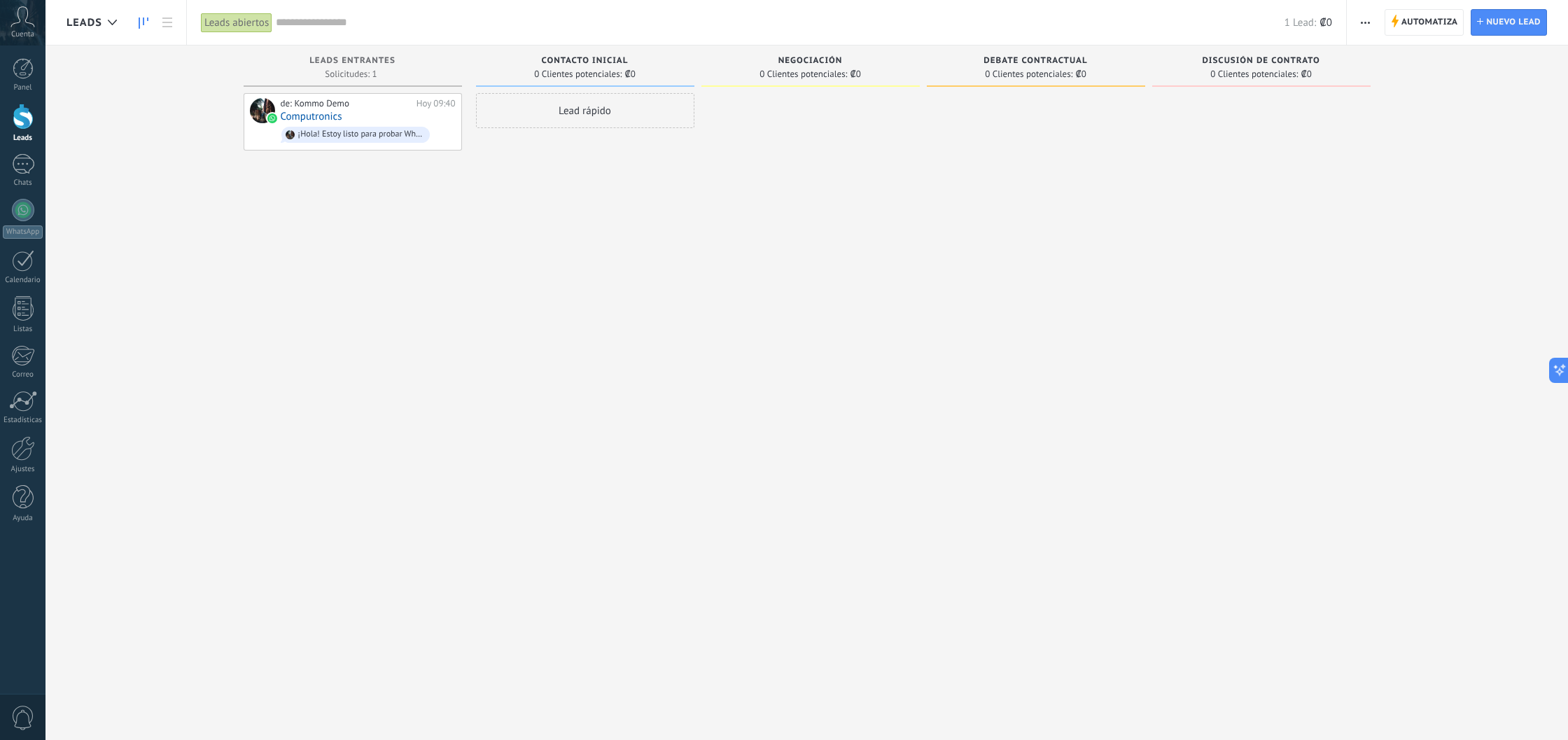
click at [20, 29] on div "Cuenta" at bounding box center [23, 23] width 46 height 46
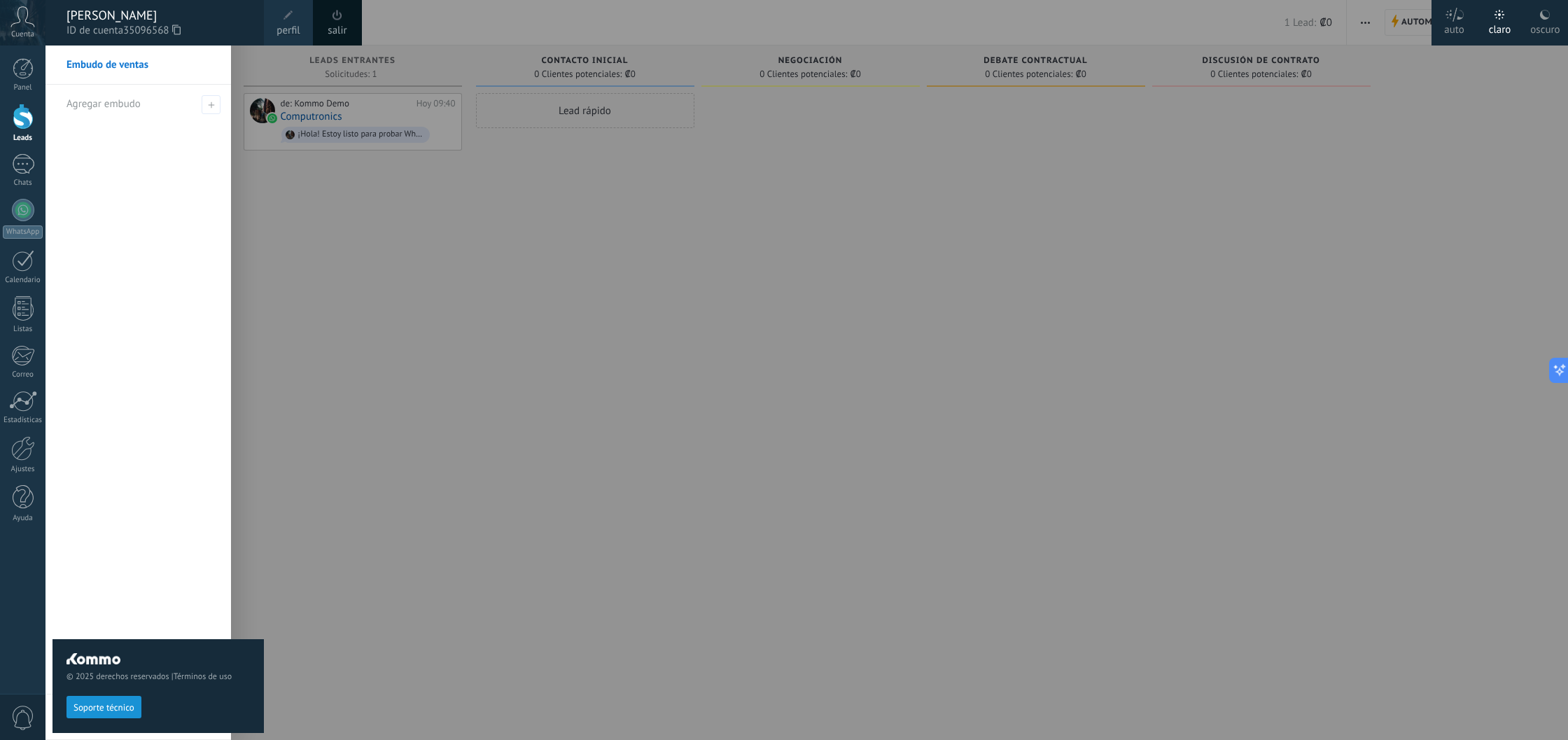
click at [21, 54] on div "Panel Leads 1 Chats WhatsApp Clientes" at bounding box center [46, 370] width 91 height 649
click at [21, 74] on div at bounding box center [23, 68] width 21 height 21
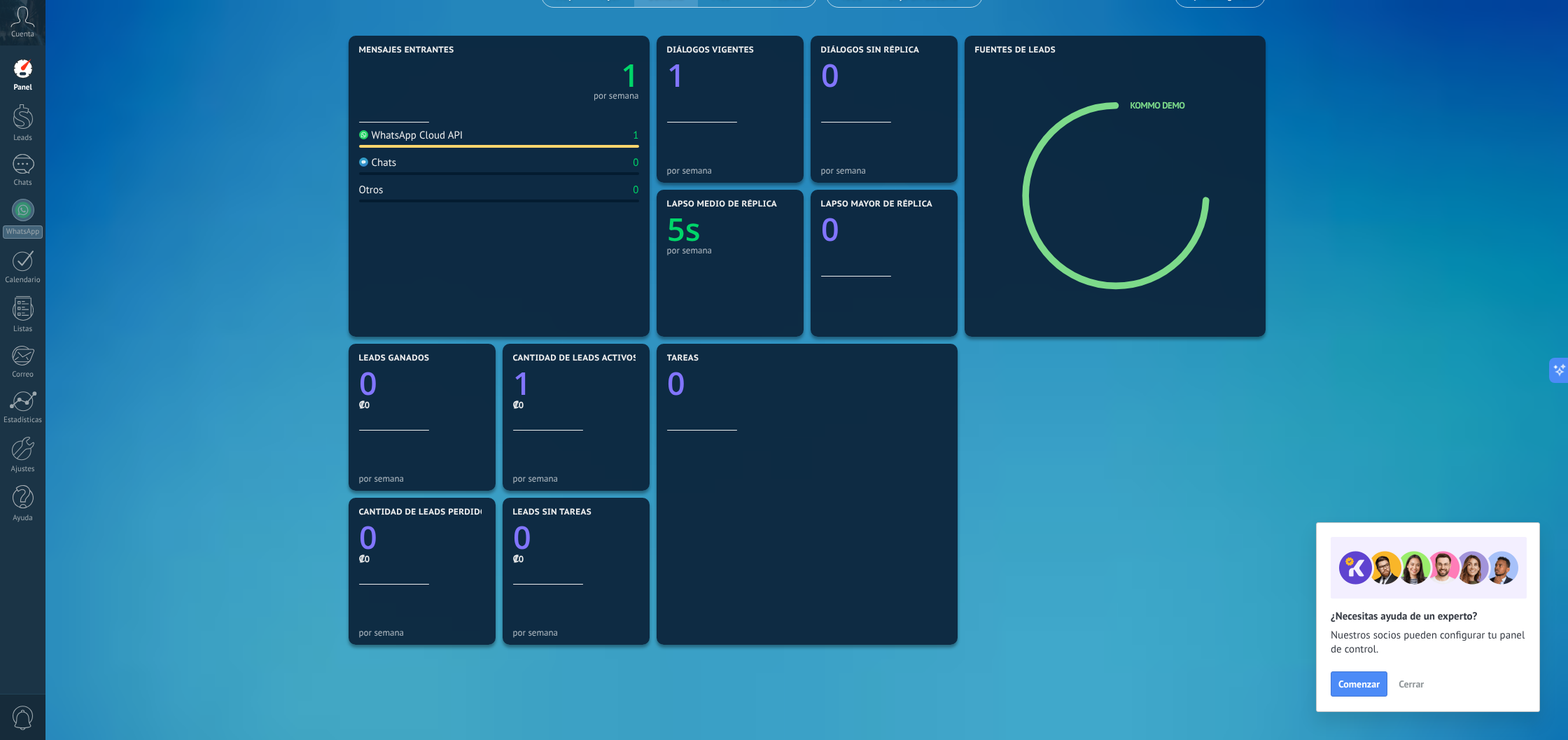
scroll to position [145, 0]
click at [1410, 680] on span "Cerrar" at bounding box center [1411, 683] width 25 height 10
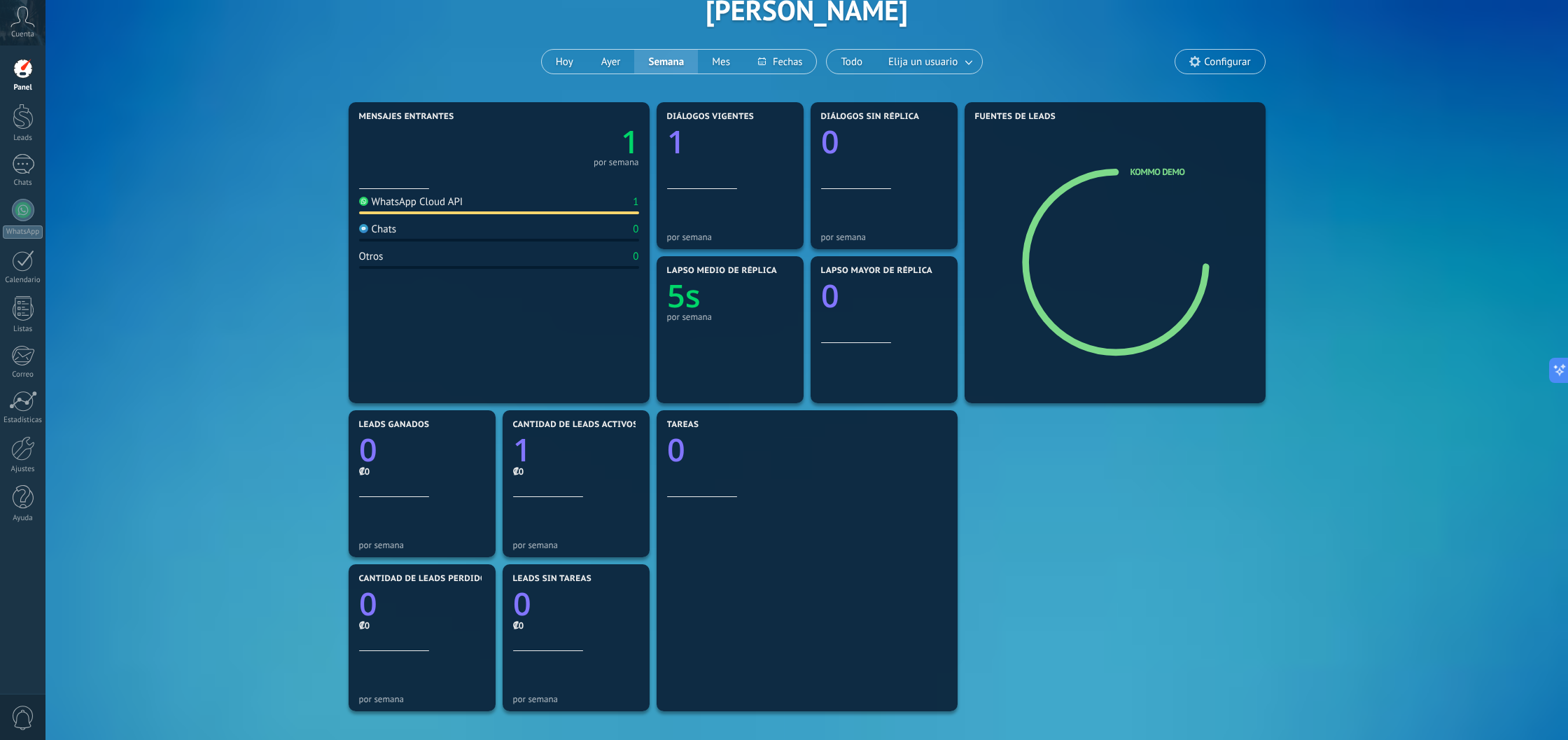
scroll to position [80, 0]
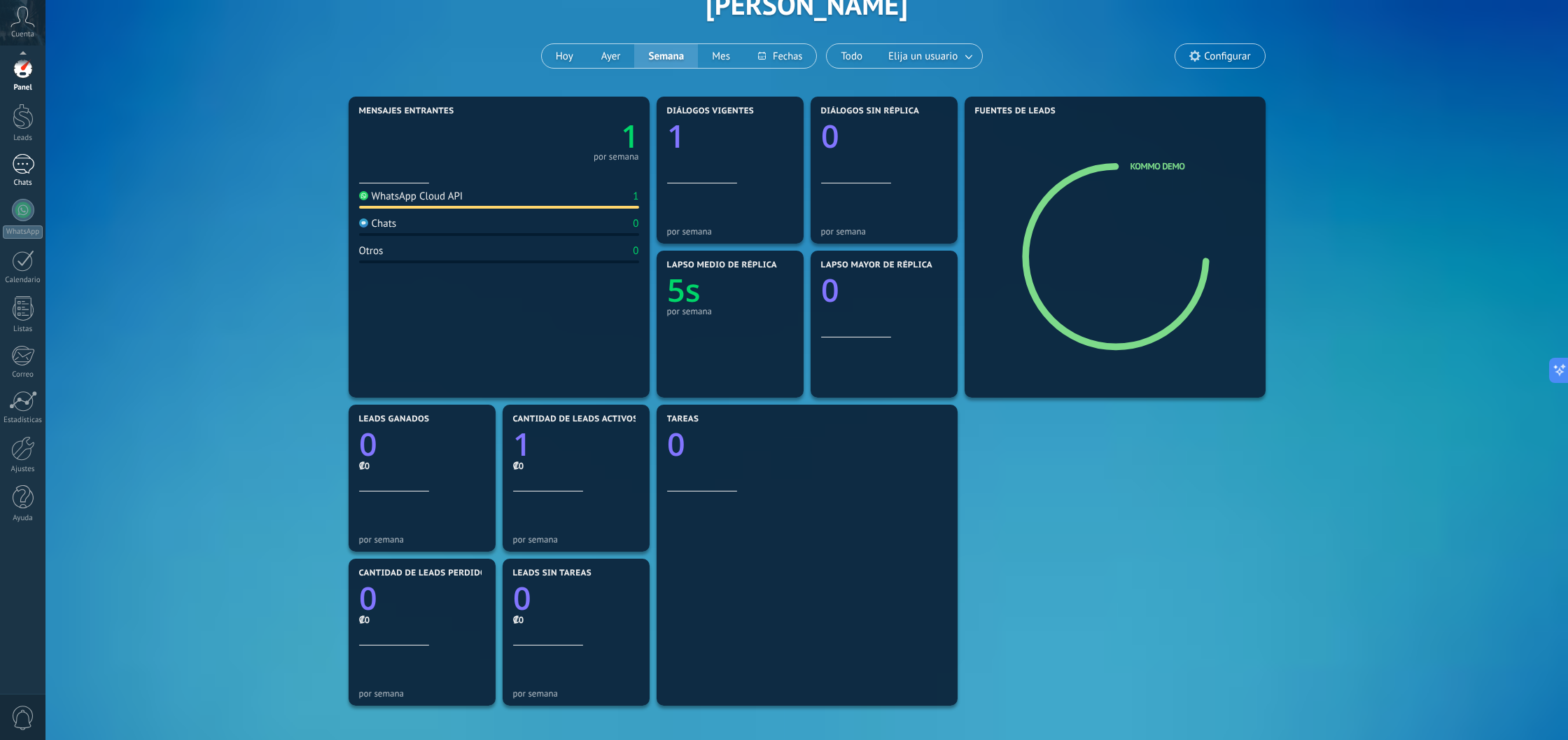
click at [25, 160] on div "1" at bounding box center [23, 164] width 22 height 21
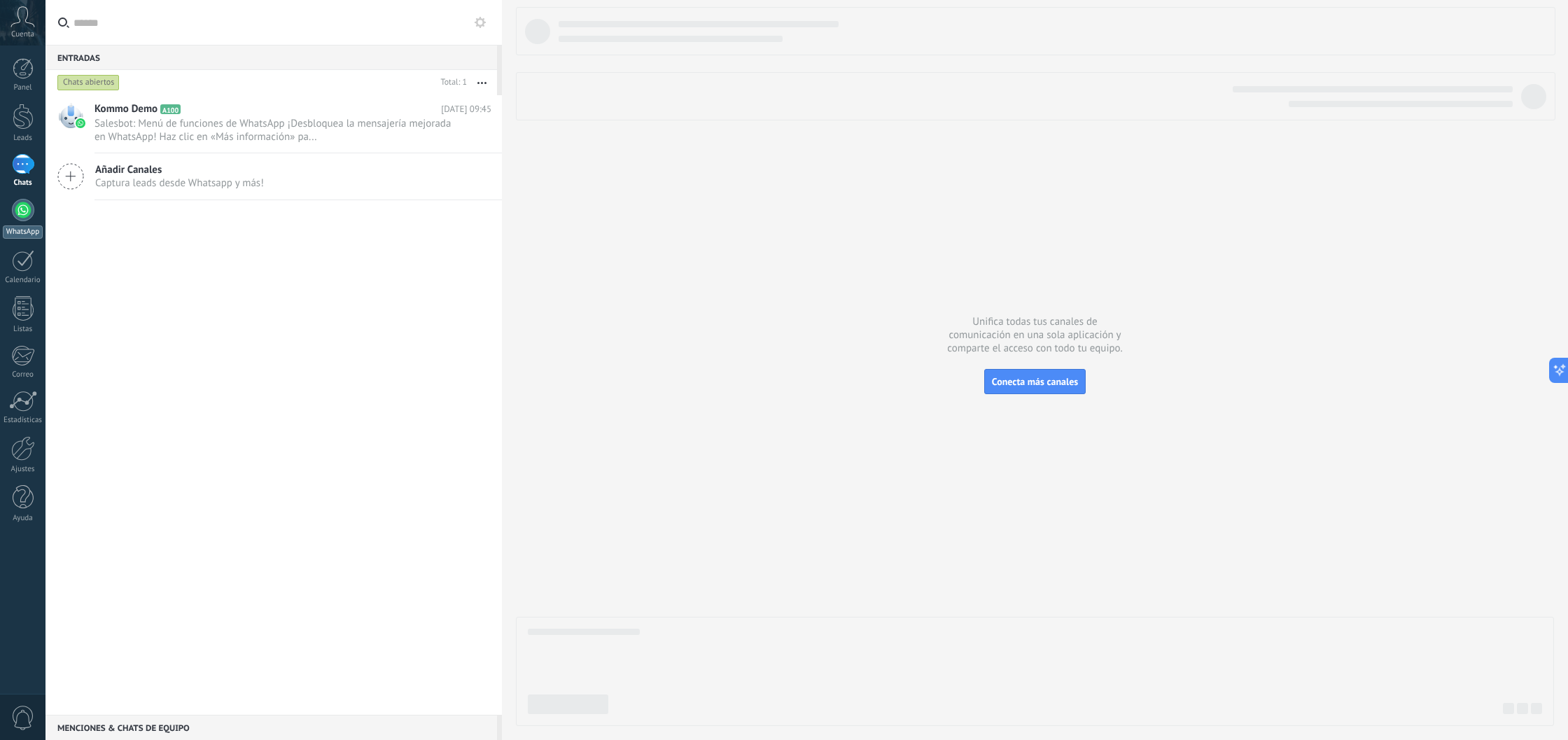
click at [27, 207] on div at bounding box center [23, 210] width 22 height 22
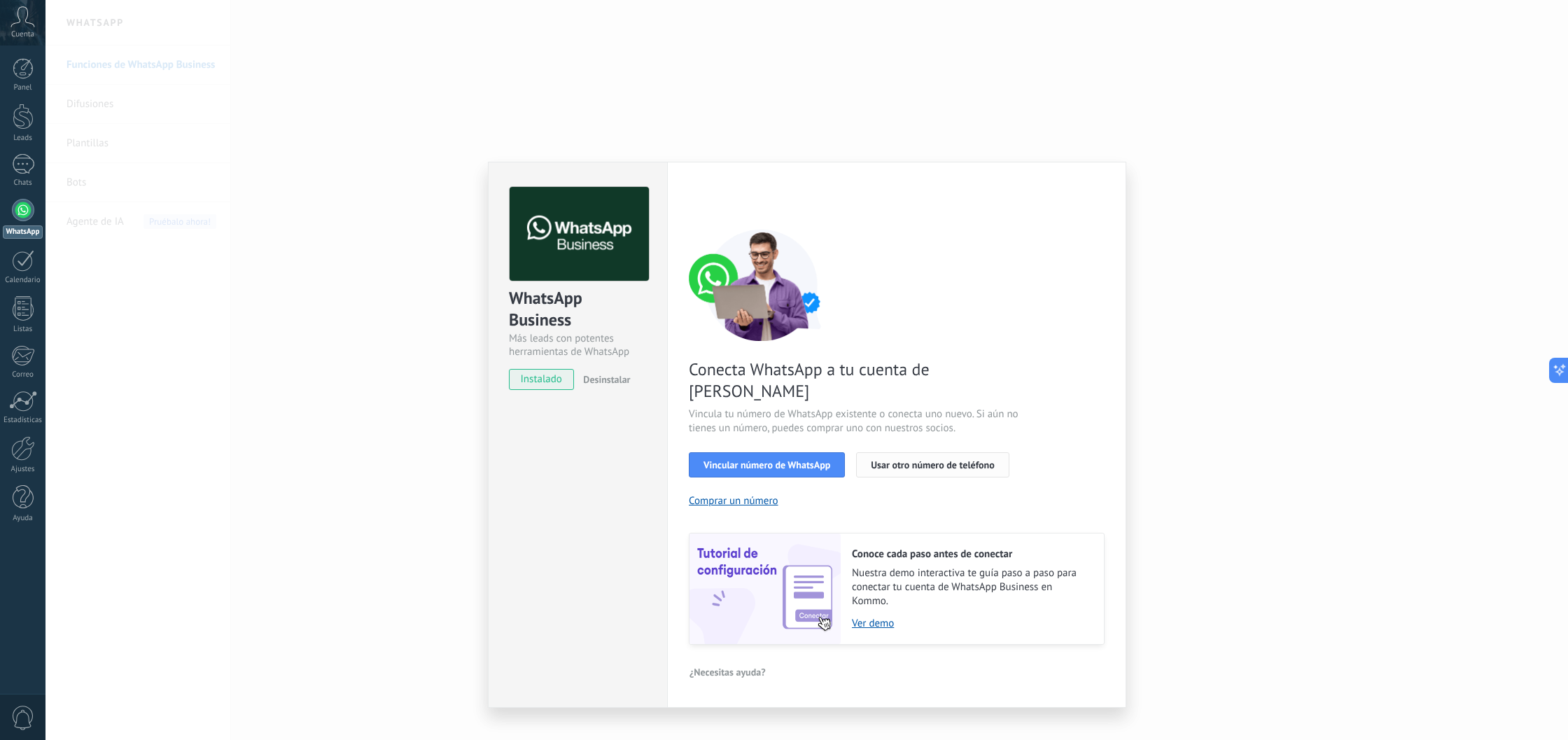
click at [894, 460] on span "Usar otro número de teléfono" at bounding box center [932, 465] width 123 height 10
